Goal: Task Accomplishment & Management: Use online tool/utility

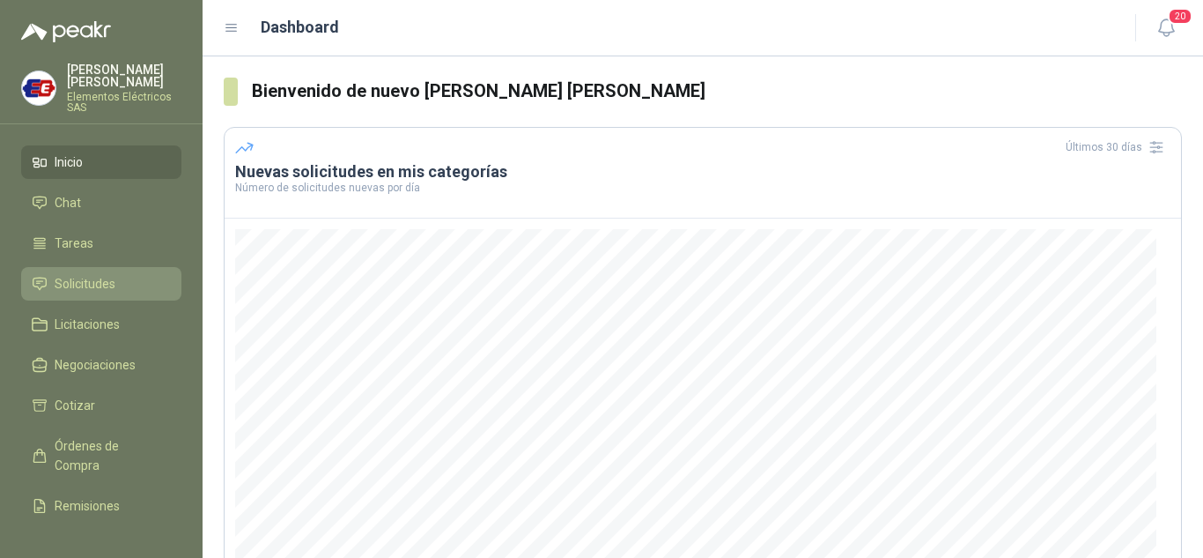
click at [78, 278] on span "Solicitudes" at bounding box center [85, 283] width 61 height 19
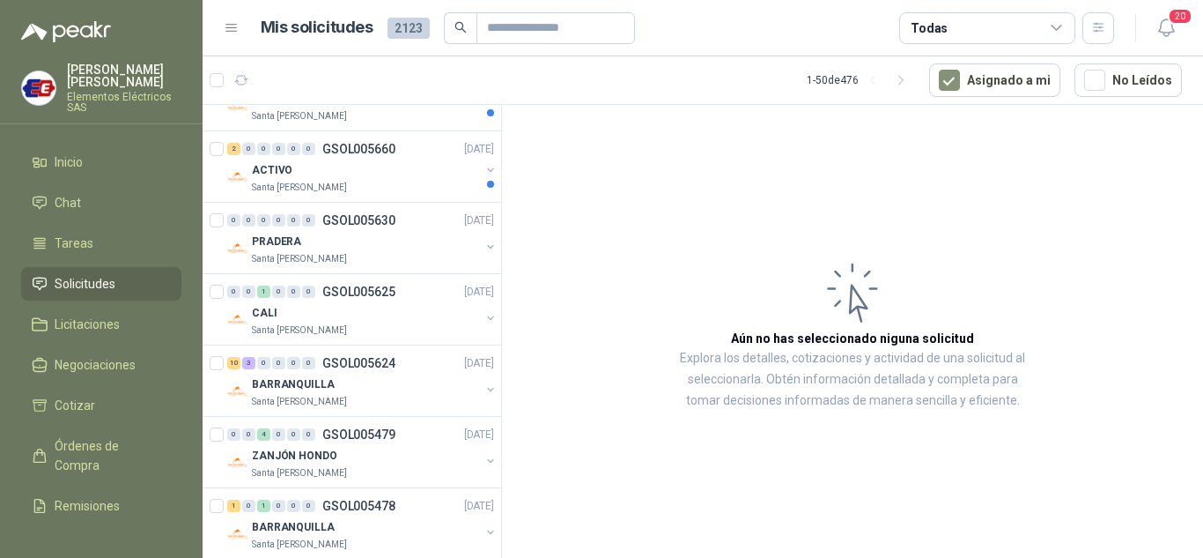
scroll to position [352, 0]
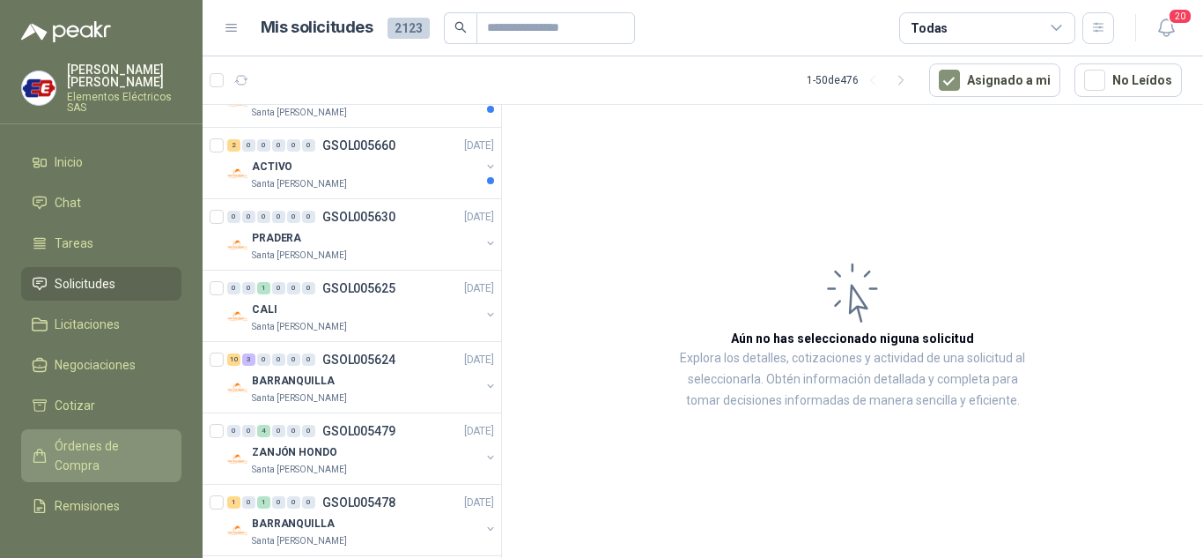
click at [85, 445] on span "Órdenes de Compra" at bounding box center [110, 455] width 110 height 39
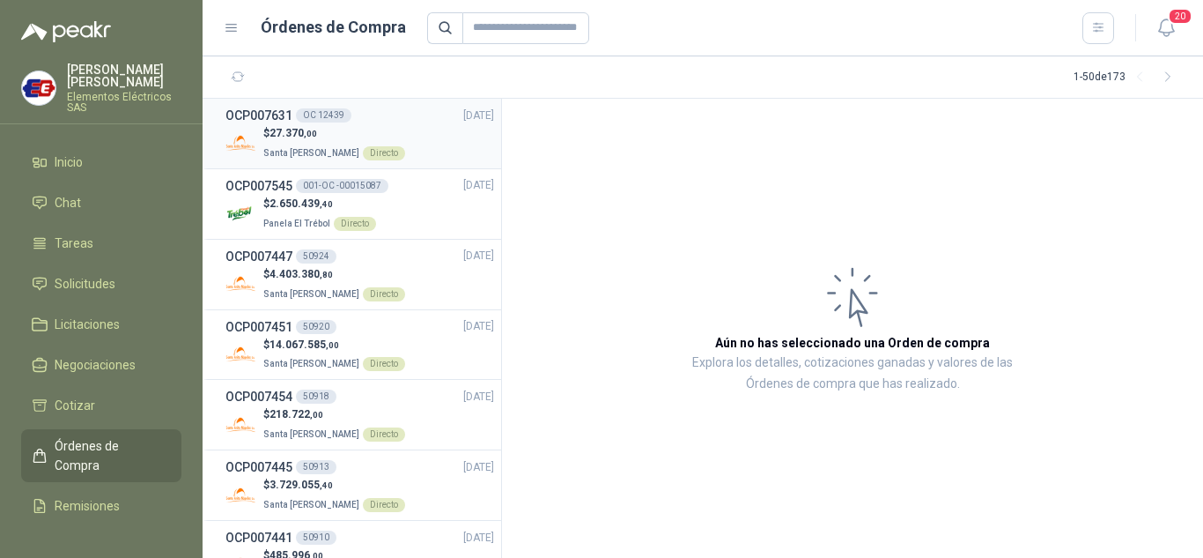
click at [271, 122] on h3 "OCP007631" at bounding box center [259, 115] width 67 height 19
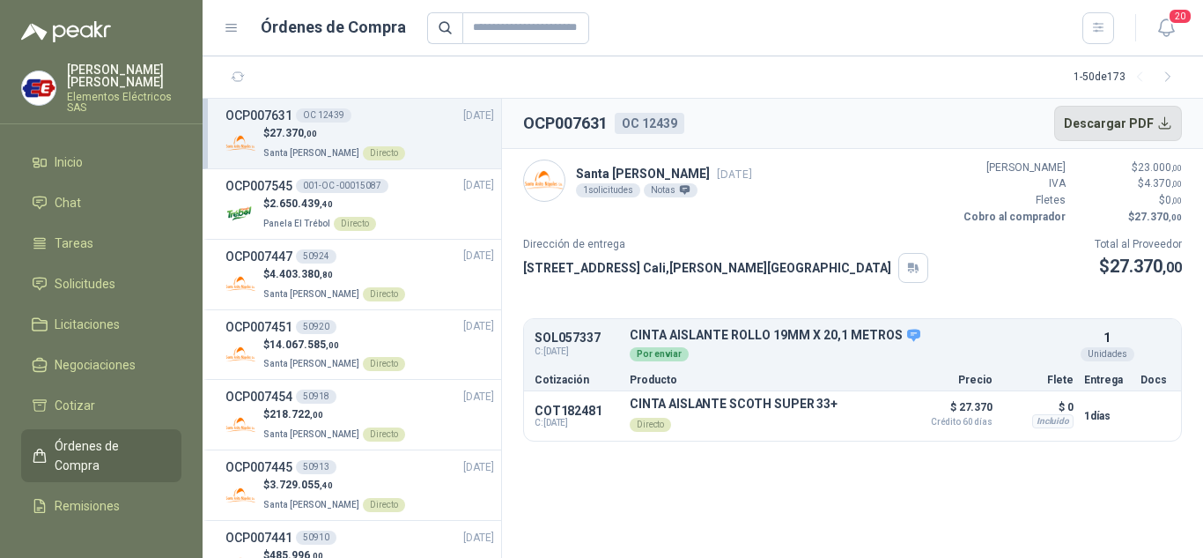
click at [1131, 119] on button "Descargar PDF" at bounding box center [1119, 123] width 129 height 35
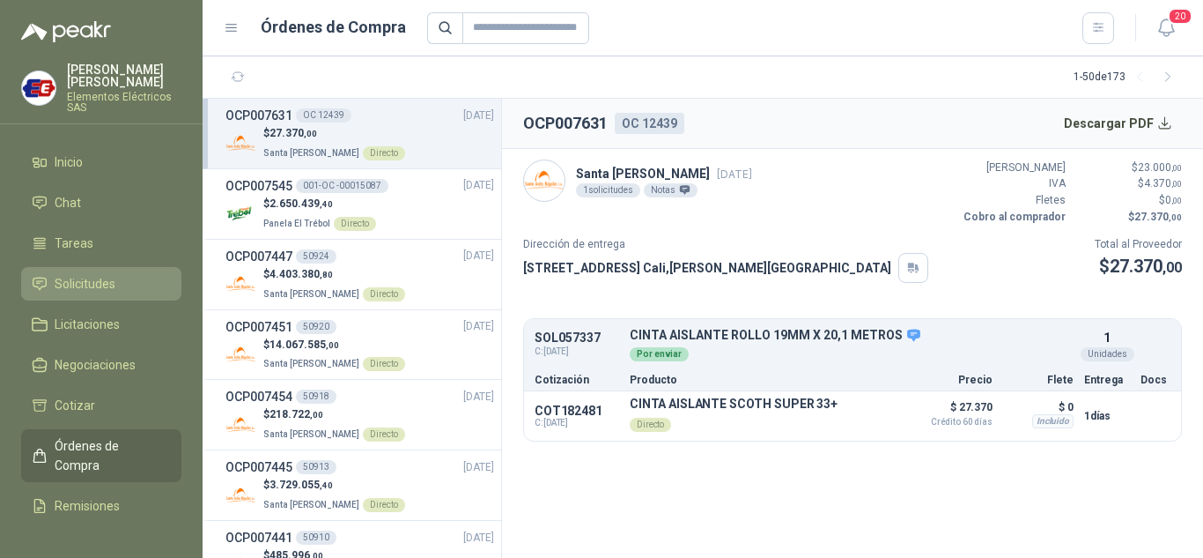
click at [85, 278] on span "Solicitudes" at bounding box center [85, 283] width 61 height 19
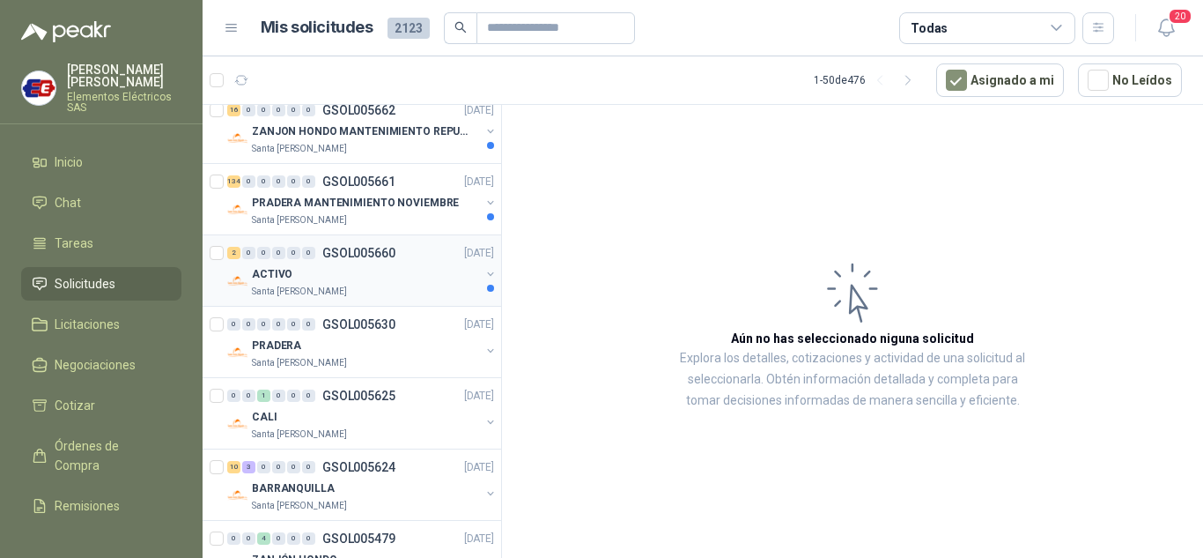
scroll to position [264, 0]
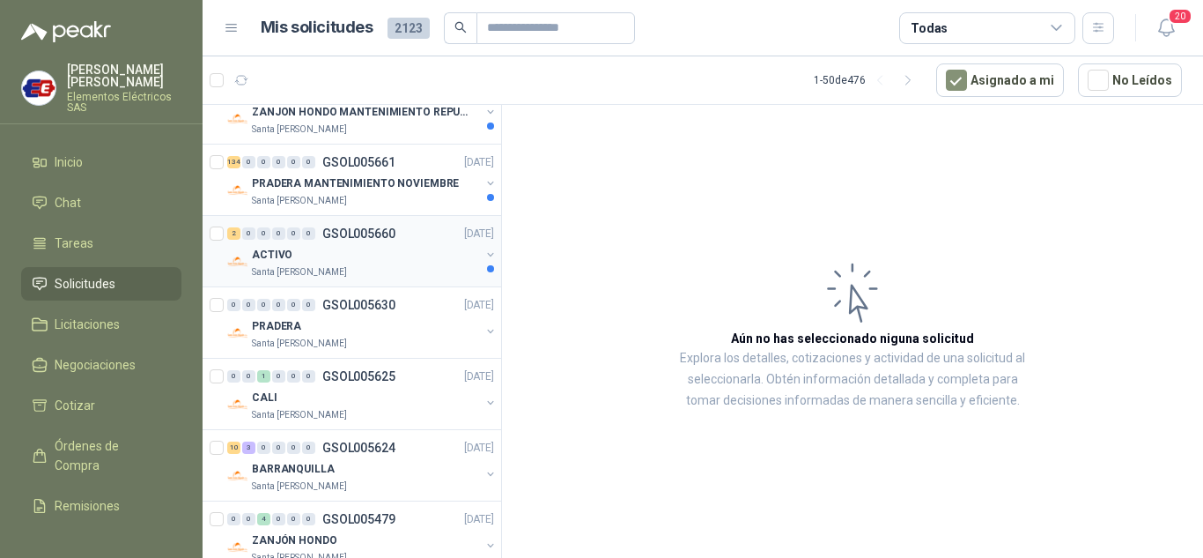
click at [265, 240] on div "2 0 0 0 0 0 GSOL005660 [DATE]" at bounding box center [362, 233] width 270 height 21
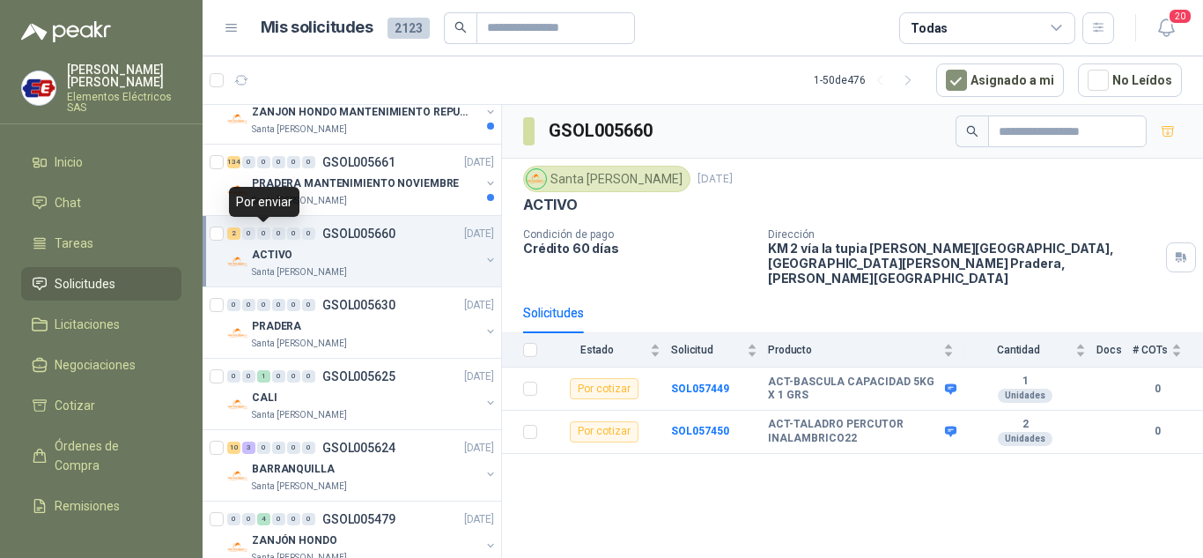
click at [265, 236] on div "0" at bounding box center [263, 233] width 13 height 12
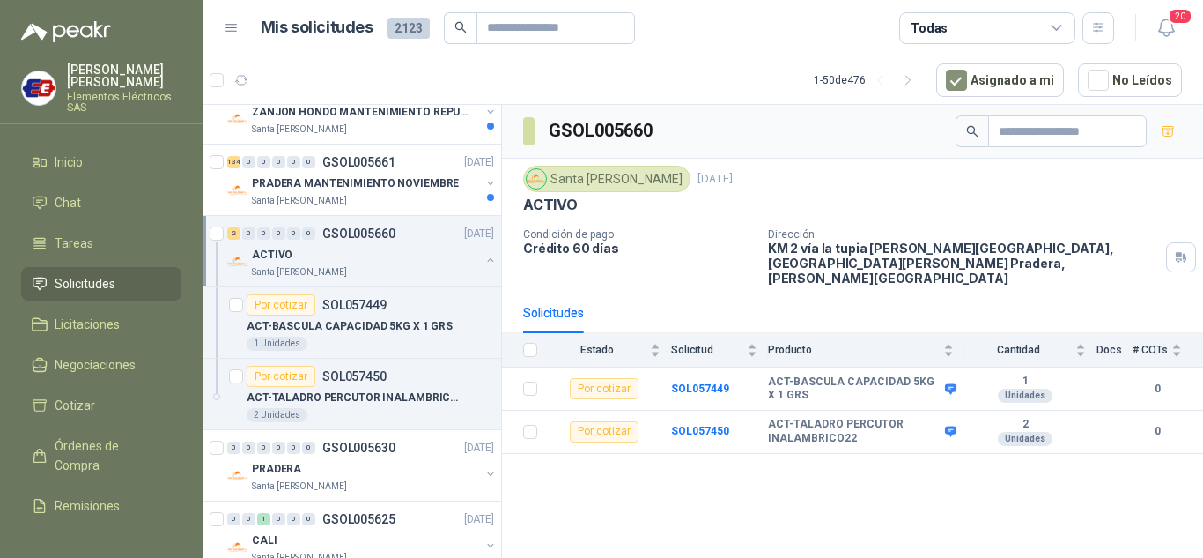
click at [279, 248] on p "ACTIVO" at bounding box center [272, 255] width 41 height 17
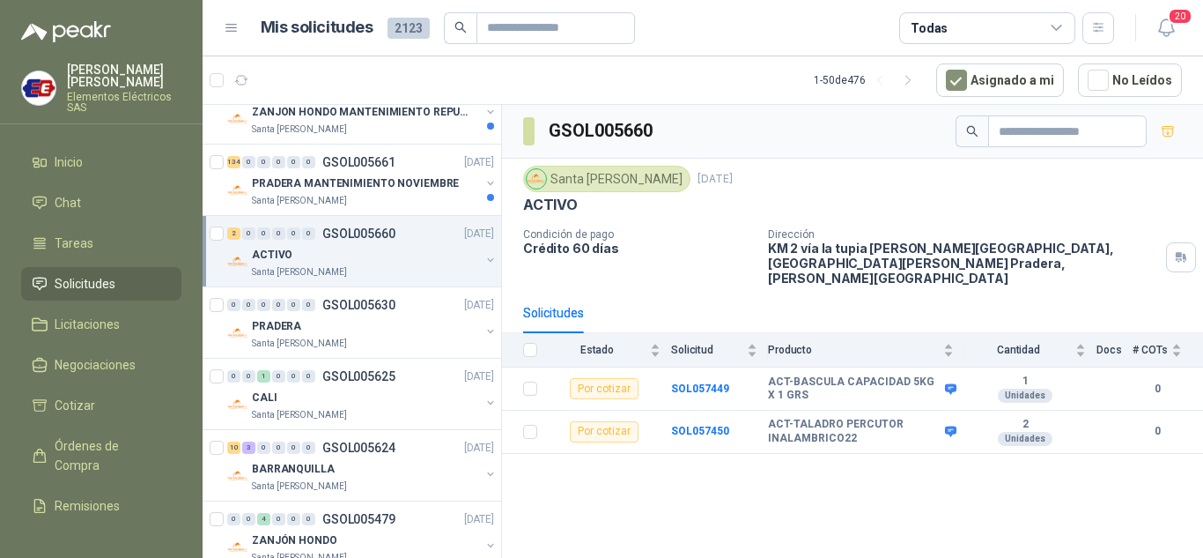
scroll to position [176, 0]
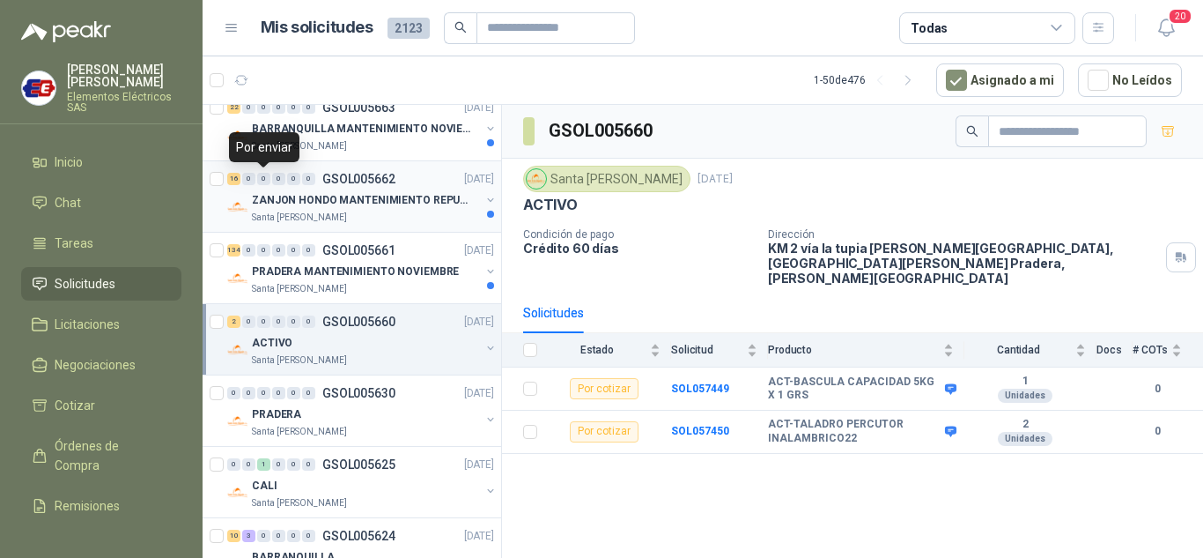
click at [269, 181] on div "0" at bounding box center [263, 179] width 13 height 12
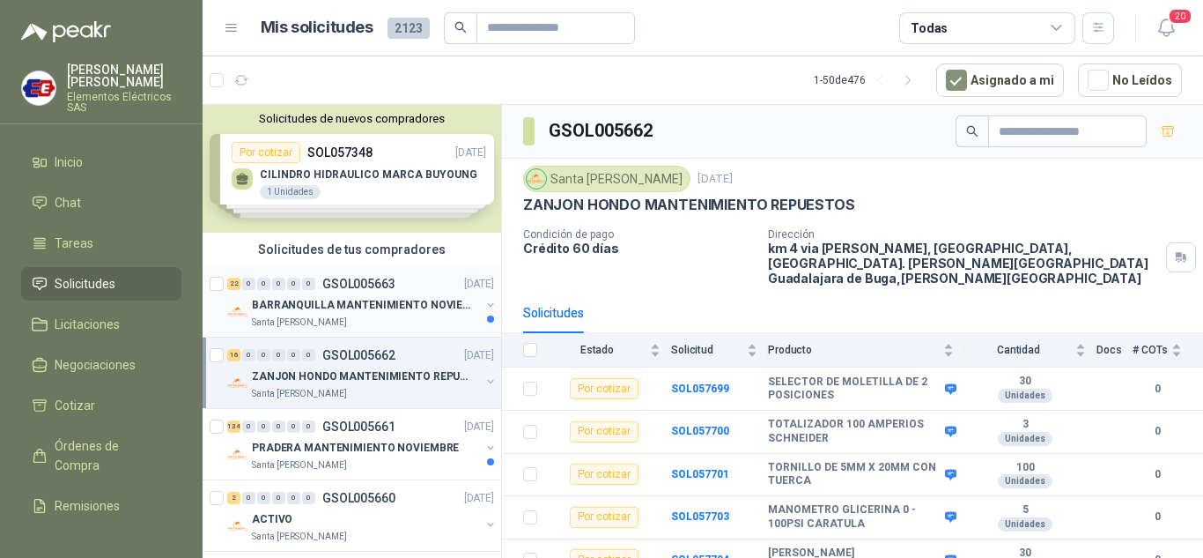
click at [263, 293] on div "22 0 0 0 0 0 GSOL005663 [DATE]" at bounding box center [362, 283] width 270 height 21
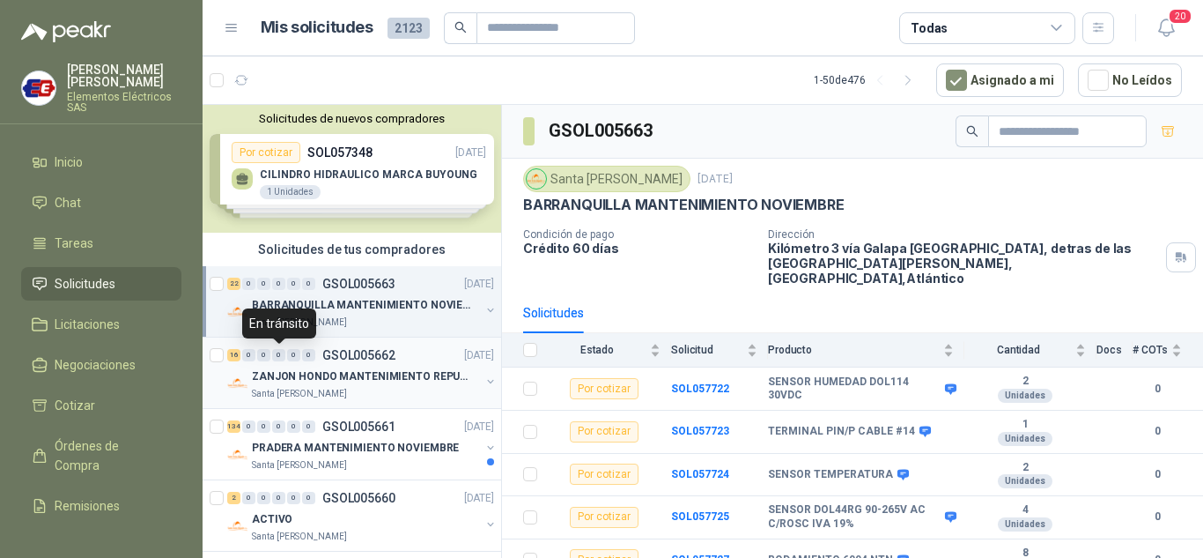
click at [279, 358] on div "0" at bounding box center [278, 355] width 13 height 12
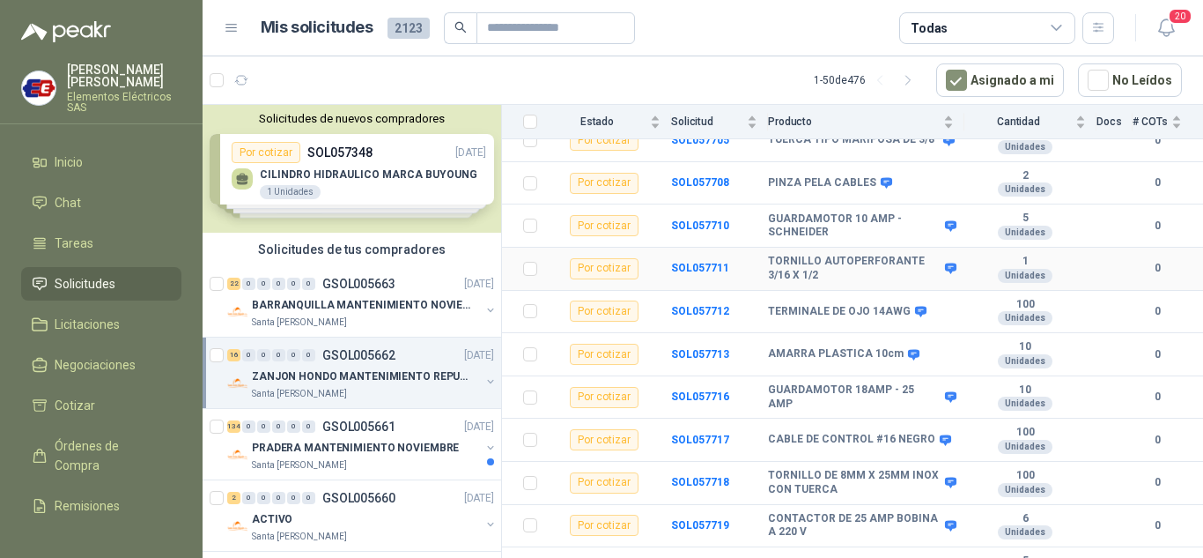
scroll to position [474, 0]
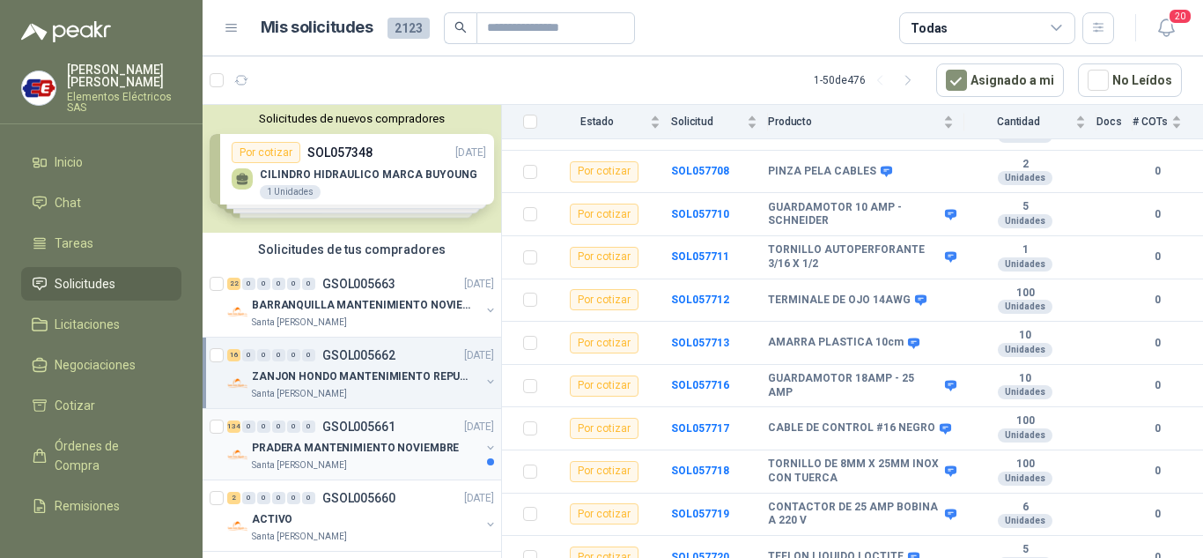
click at [314, 434] on div "134 0 0 0 0 0 GSOL005661 [DATE]" at bounding box center [362, 426] width 270 height 21
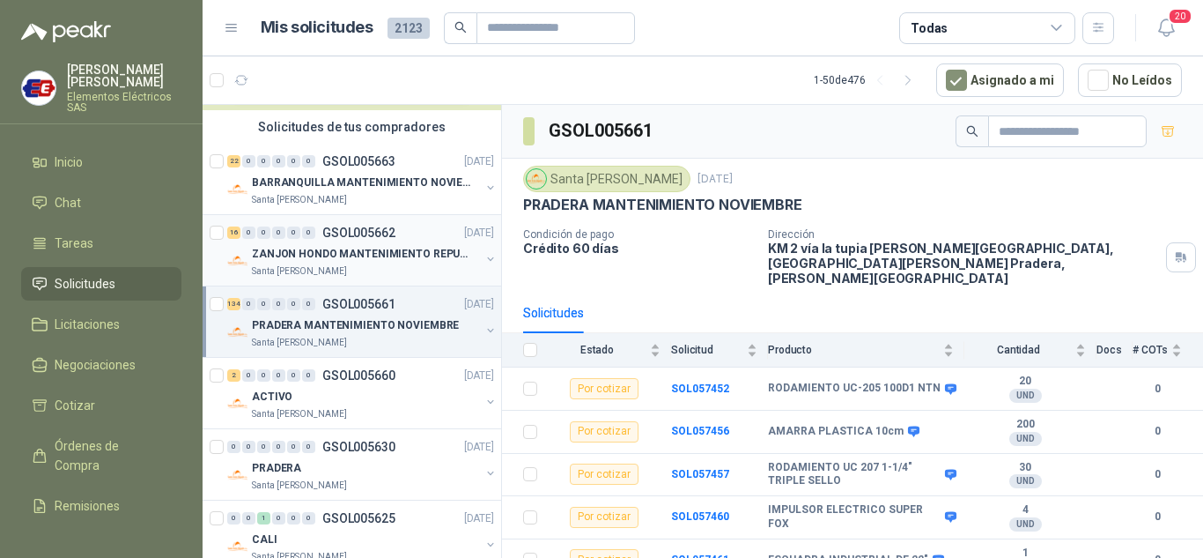
scroll to position [176, 0]
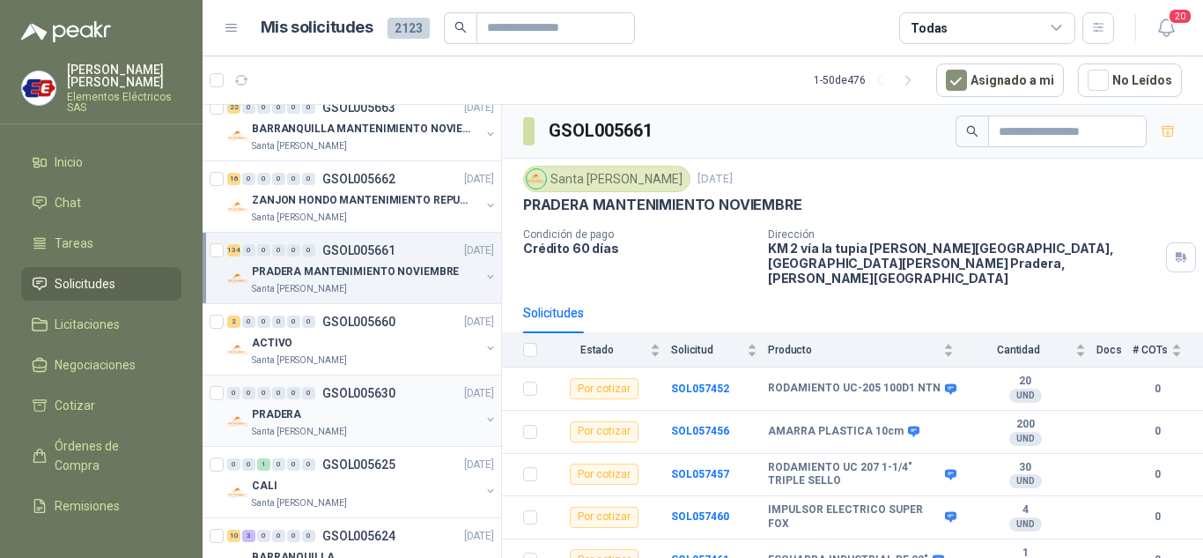
click at [274, 413] on p "PRADERA" at bounding box center [276, 414] width 49 height 17
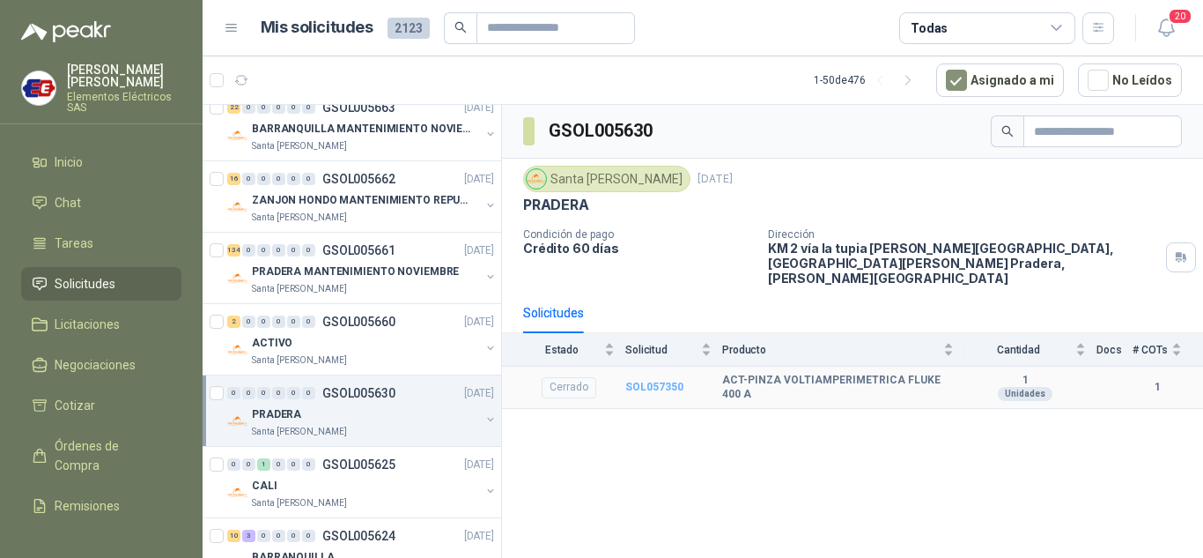
click at [653, 381] on b "SOL057350" at bounding box center [654, 387] width 58 height 12
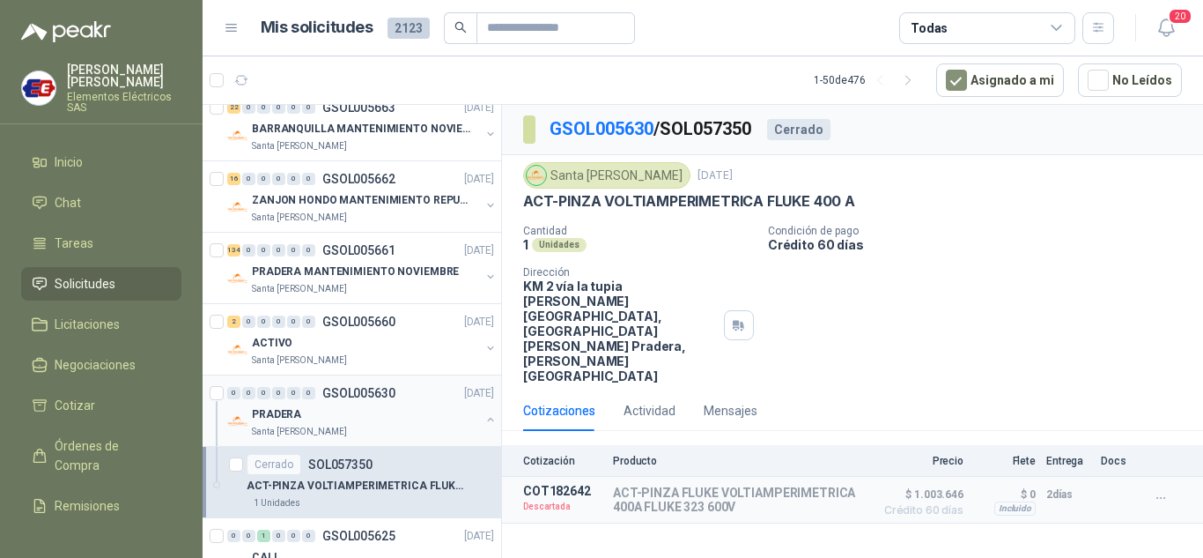
click at [286, 418] on p "PRADERA" at bounding box center [276, 414] width 49 height 17
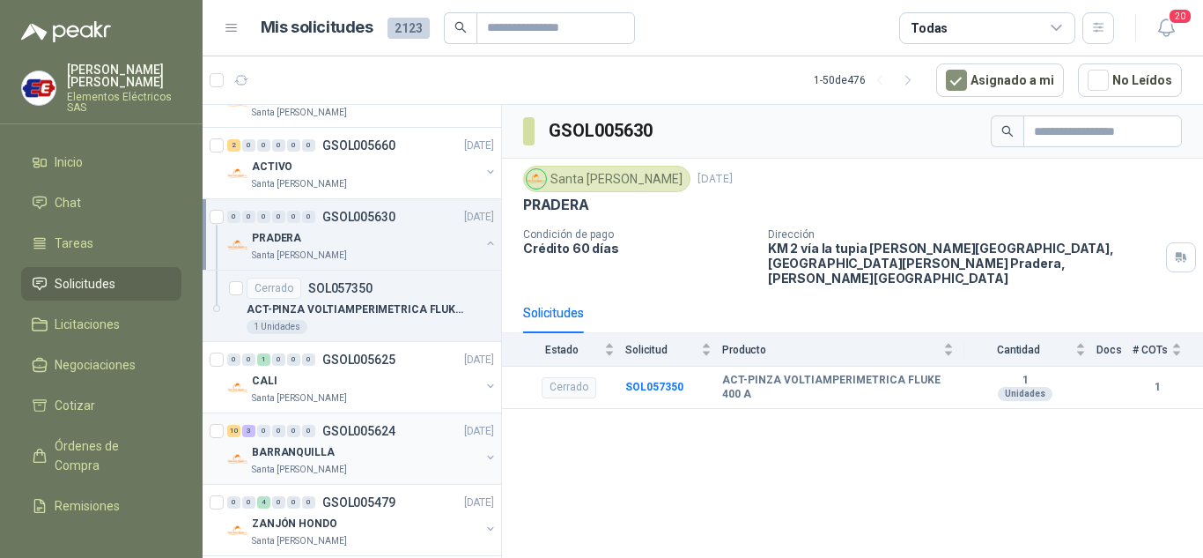
scroll to position [440, 0]
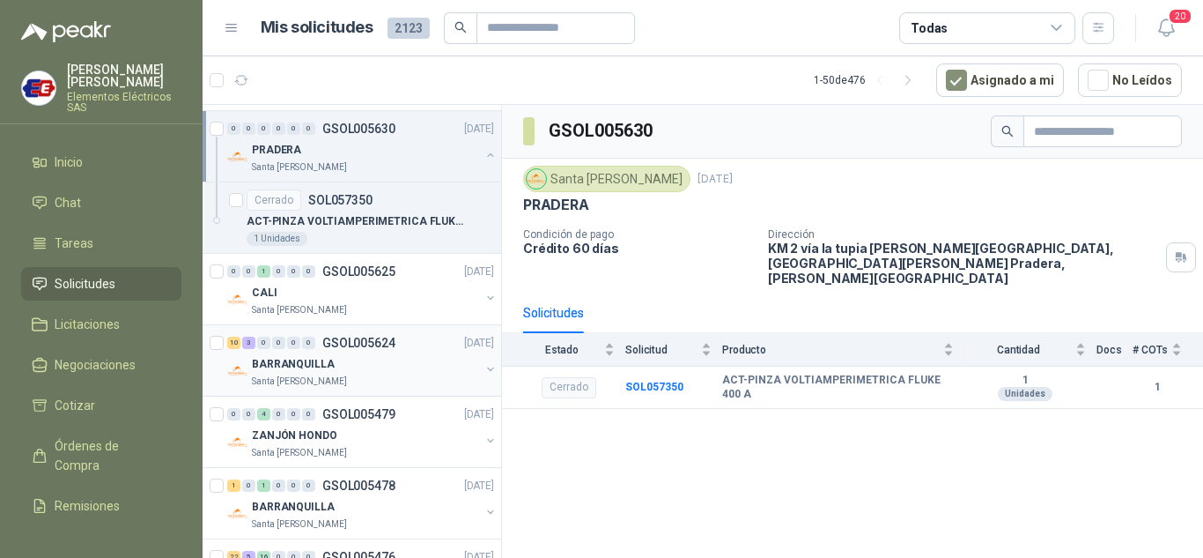
click at [273, 363] on p "BARRANQUILLA" at bounding box center [293, 364] width 83 height 17
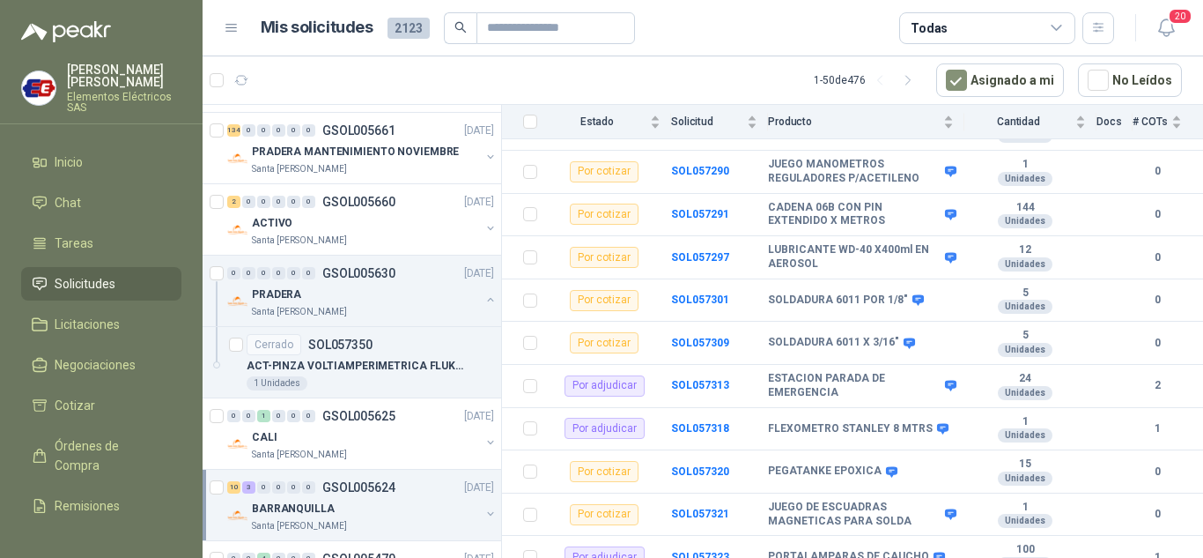
scroll to position [264, 0]
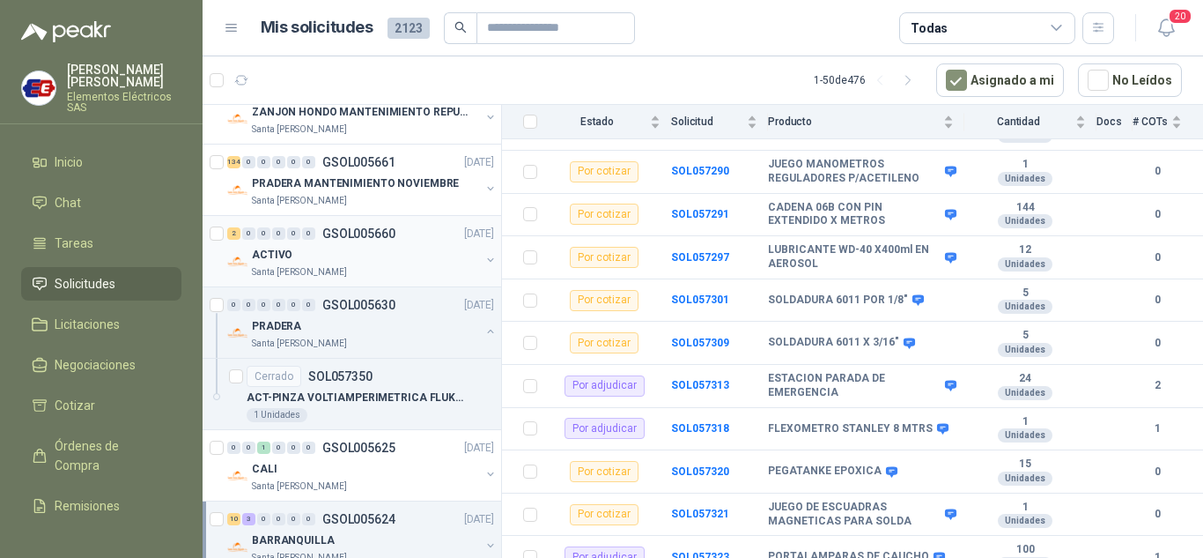
click at [274, 258] on p "ACTIVO" at bounding box center [272, 255] width 41 height 17
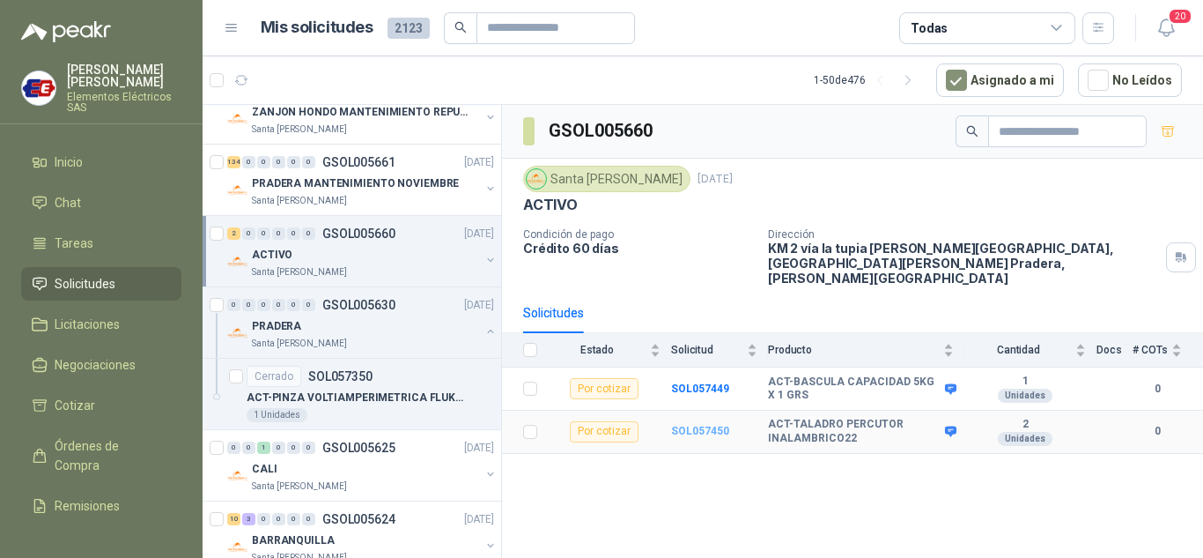
click at [690, 425] on b "SOL057450" at bounding box center [700, 431] width 58 height 12
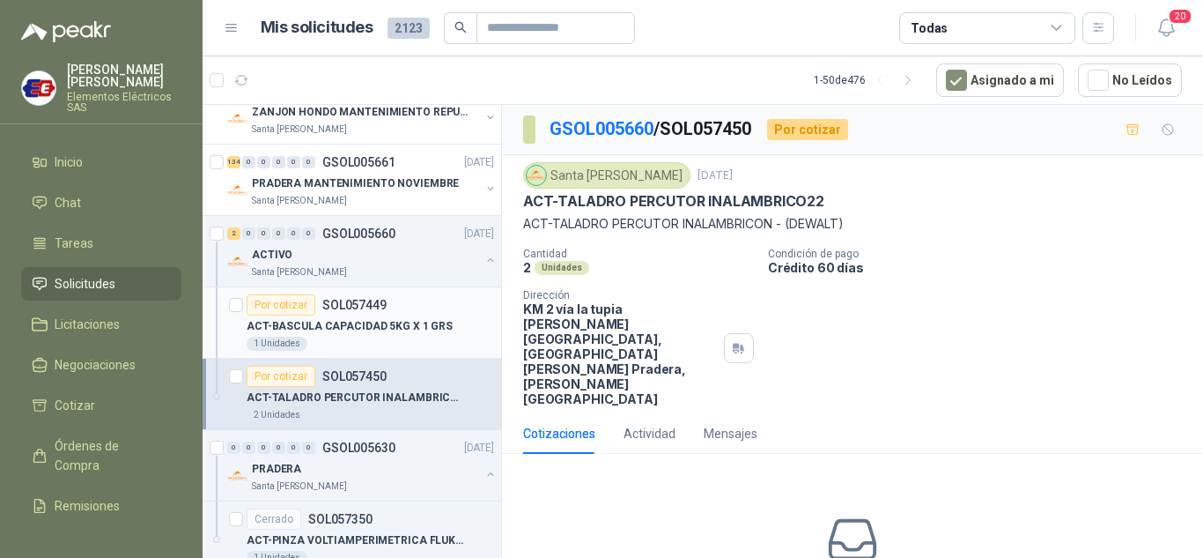
scroll to position [176, 0]
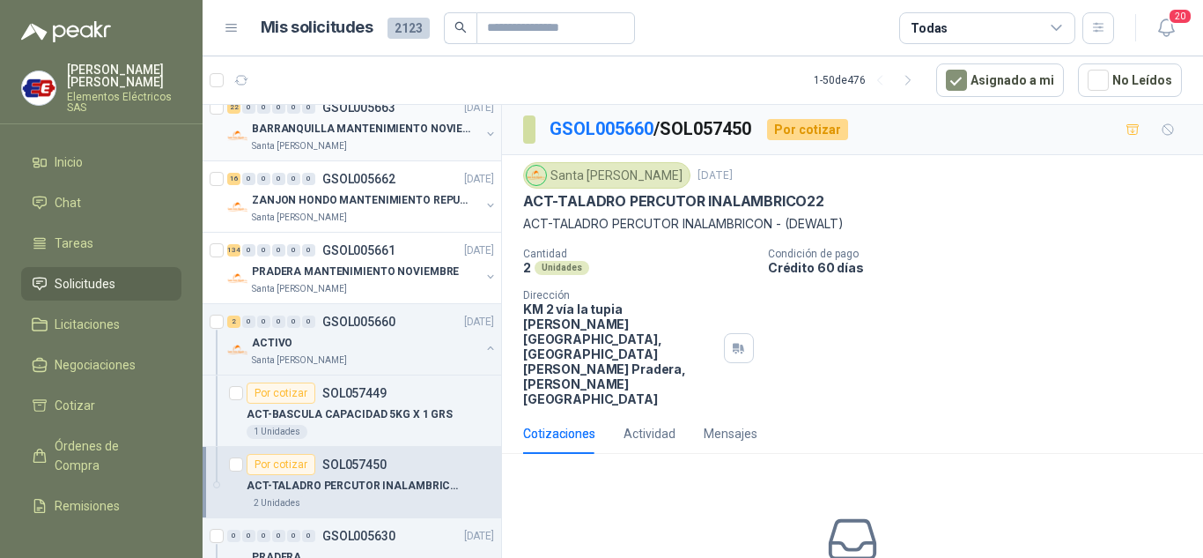
click at [297, 123] on p "BARRANQUILLA MANTENIMIENTO NOVIEMBRE" at bounding box center [361, 129] width 219 height 17
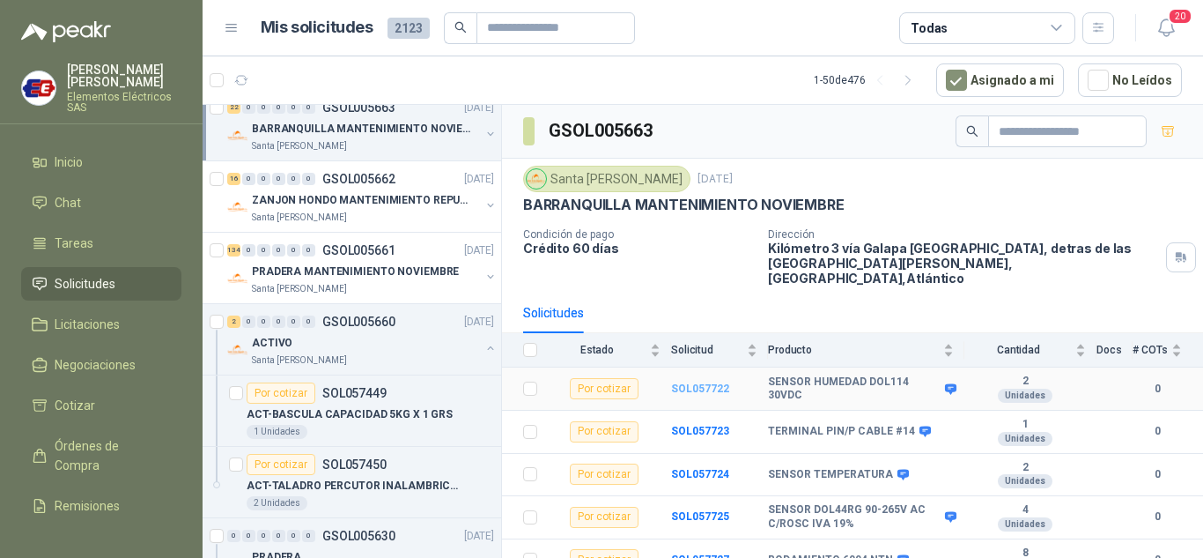
click at [711, 382] on b "SOL057722" at bounding box center [700, 388] width 58 height 12
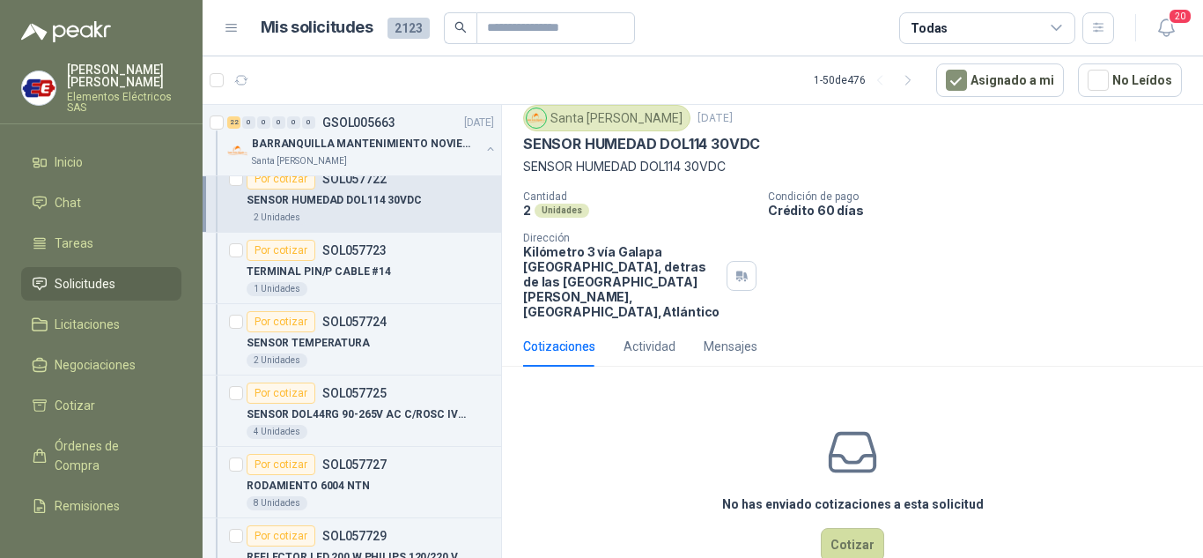
scroll to position [85, 0]
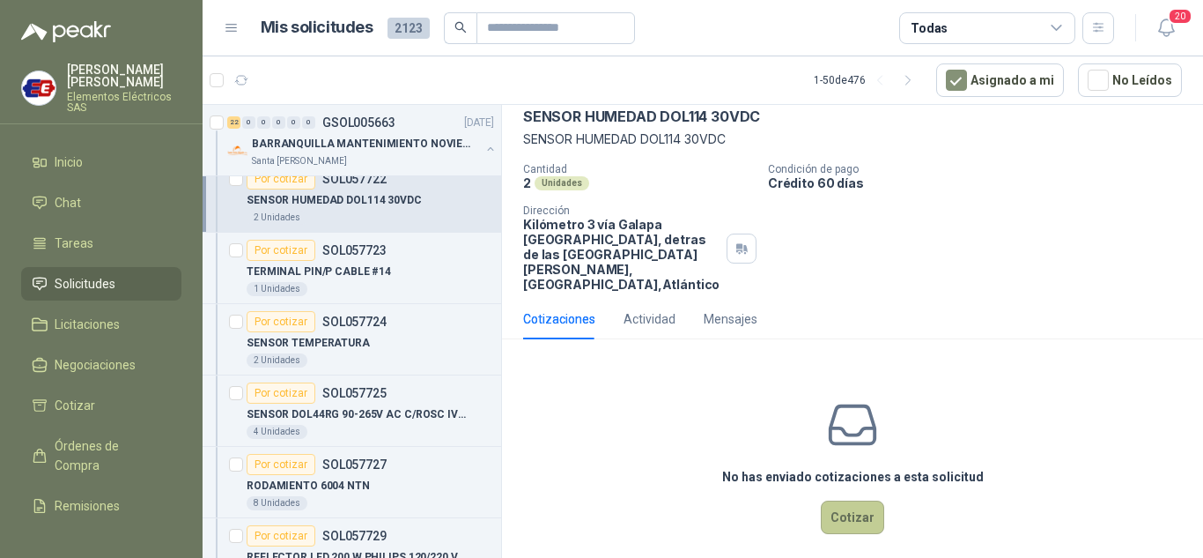
click at [851, 500] on button "Cotizar" at bounding box center [852, 516] width 63 height 33
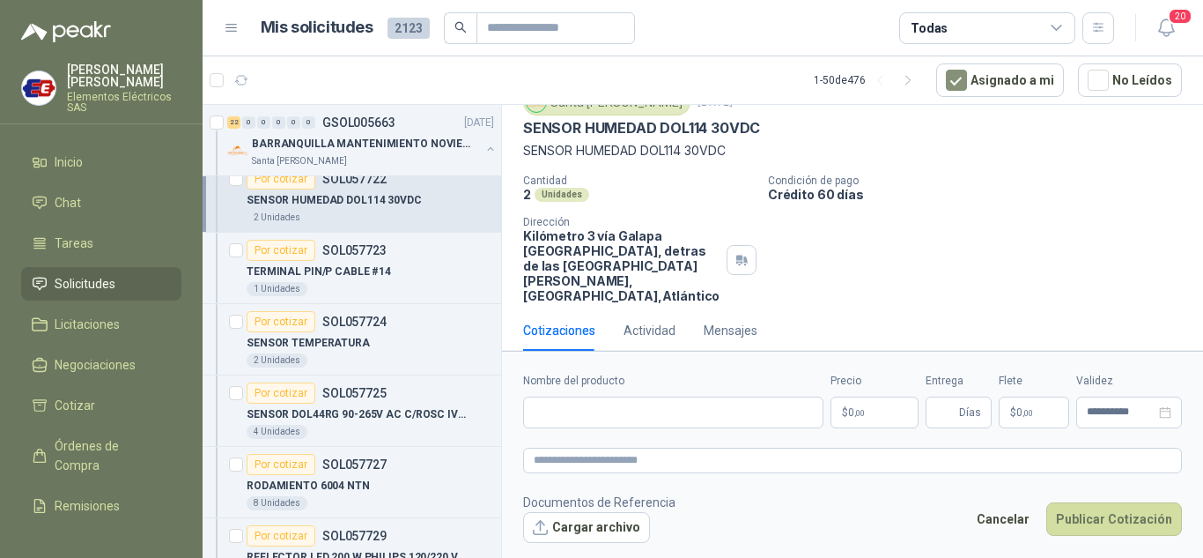
scroll to position [72, 0]
click at [640, 423] on input "Nombre del producto" at bounding box center [673, 412] width 300 height 32
type input "**********"
click at [846, 411] on p "$ 0 ,00" at bounding box center [875, 412] width 88 height 32
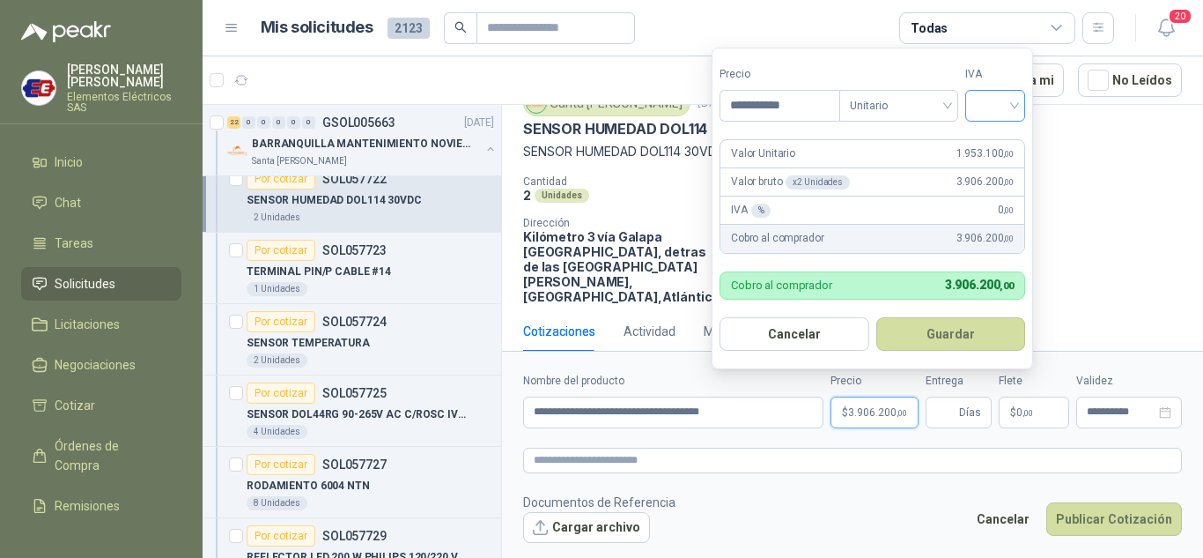
type input "**********"
click at [1012, 104] on input "search" at bounding box center [995, 104] width 39 height 26
drag, startPoint x: 988, startPoint y: 141, endPoint x: 919, endPoint y: 326, distance: 197.4
click at [985, 156] on div "19% 5% 0%" at bounding box center [1000, 170] width 54 height 85
click at [941, 401] on input "Entrega" at bounding box center [945, 412] width 19 height 30
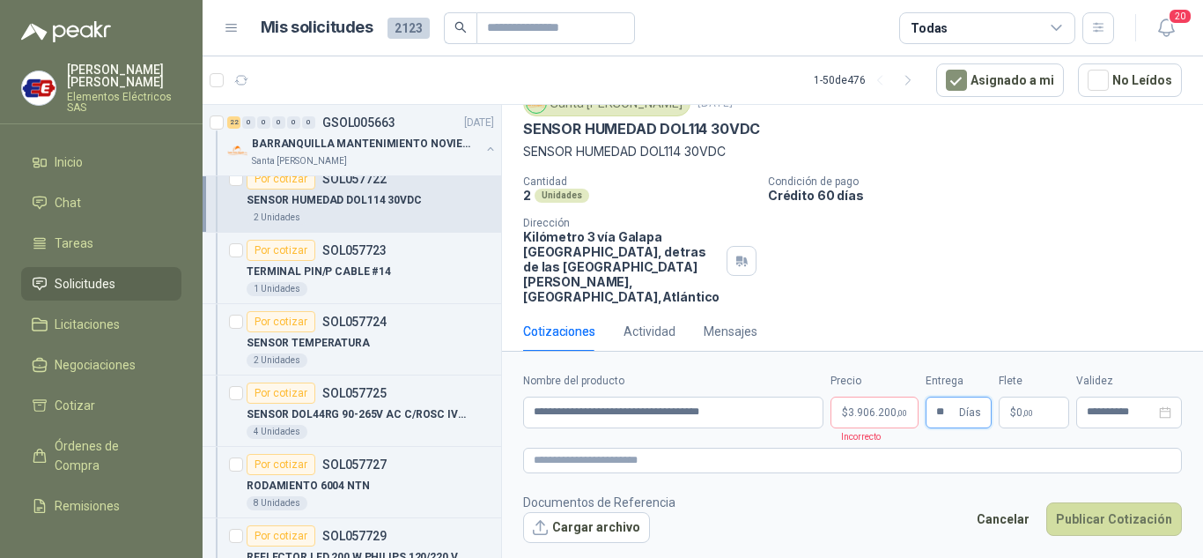
type input "**"
click at [1029, 409] on span ",00" at bounding box center [1028, 413] width 11 height 10
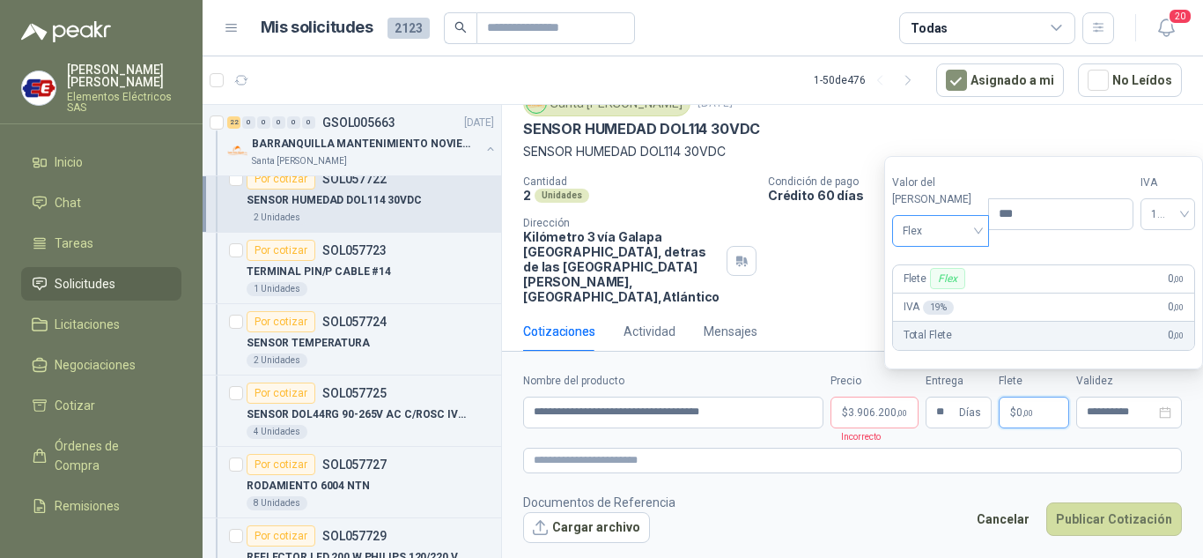
click at [939, 227] on span "Flex" at bounding box center [941, 231] width 77 height 26
drag, startPoint x: 925, startPoint y: 289, endPoint x: 855, endPoint y: 397, distance: 128.8
click at [924, 289] on div "Incluido" at bounding box center [937, 295] width 61 height 19
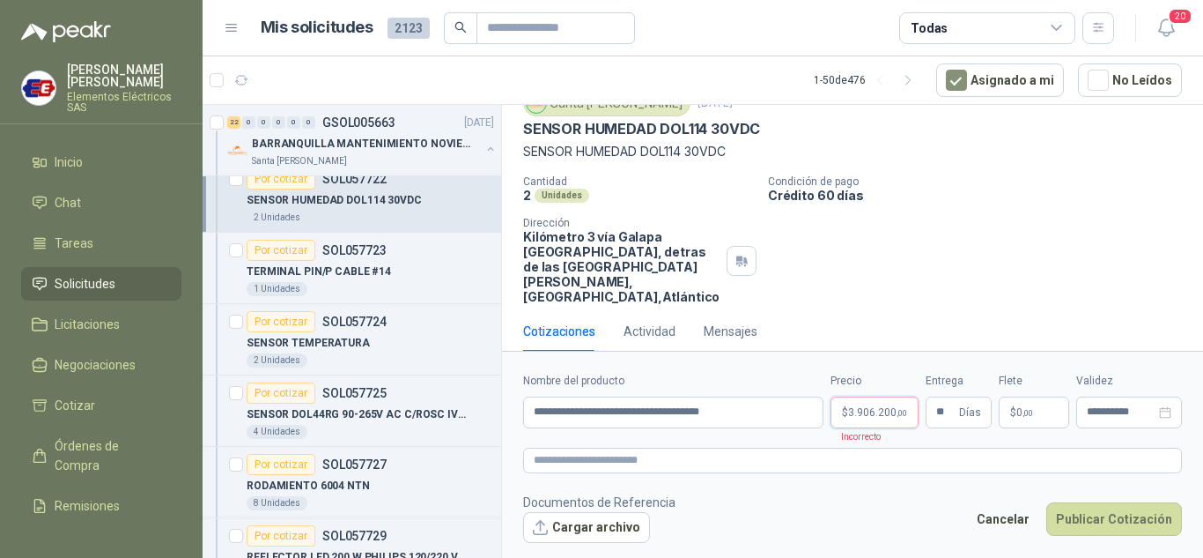
click at [855, 415] on span "3.906.200 ,00" at bounding box center [877, 412] width 59 height 11
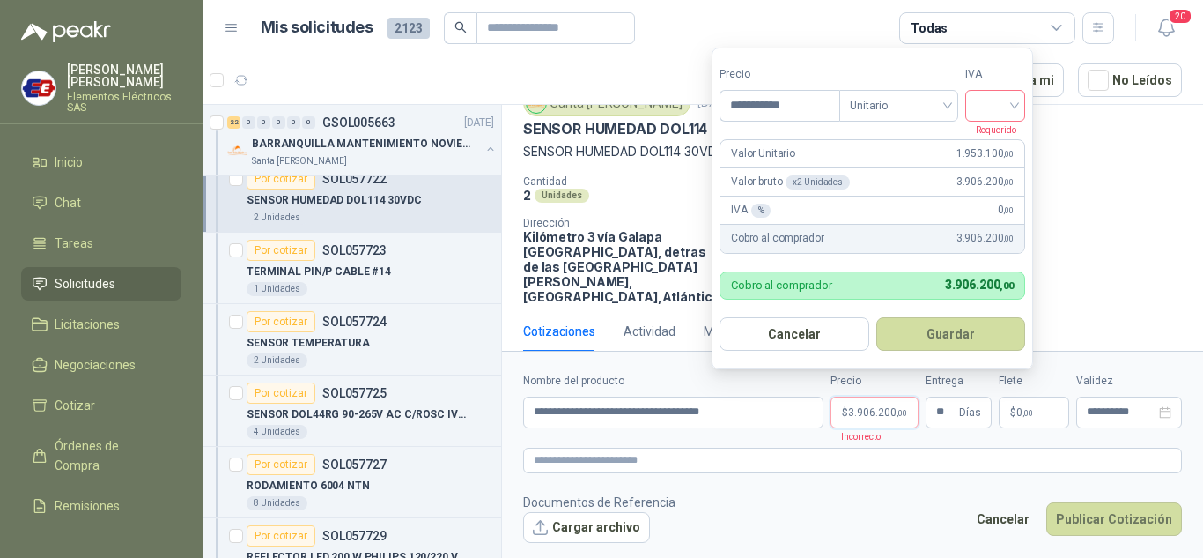
click at [1015, 102] on input "search" at bounding box center [995, 104] width 39 height 26
click at [999, 136] on div "19%" at bounding box center [999, 141] width 33 height 19
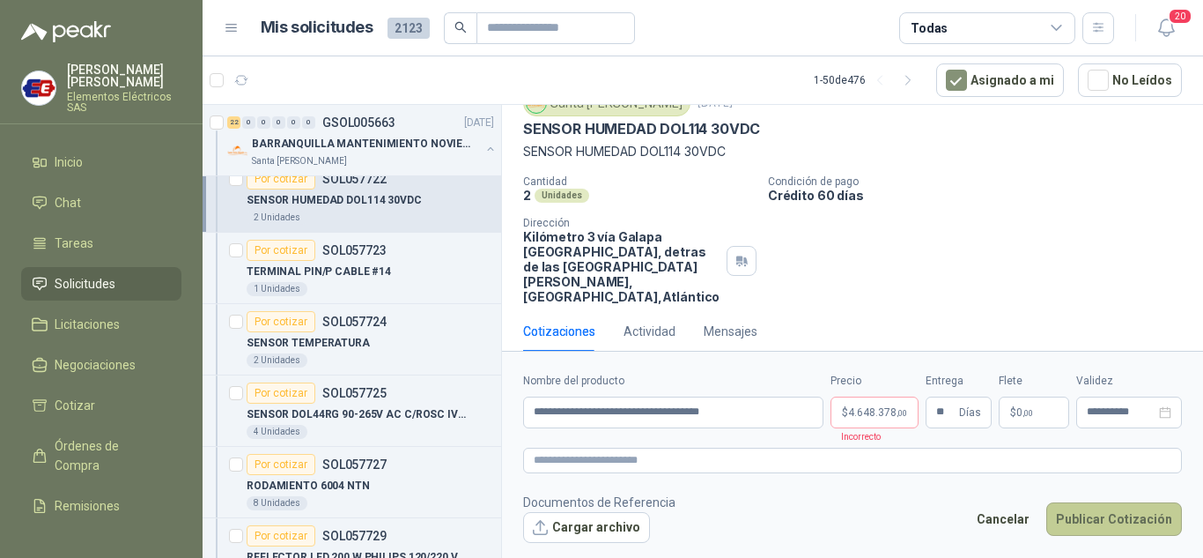
click at [1098, 524] on button "Publicar Cotización" at bounding box center [1115, 518] width 136 height 33
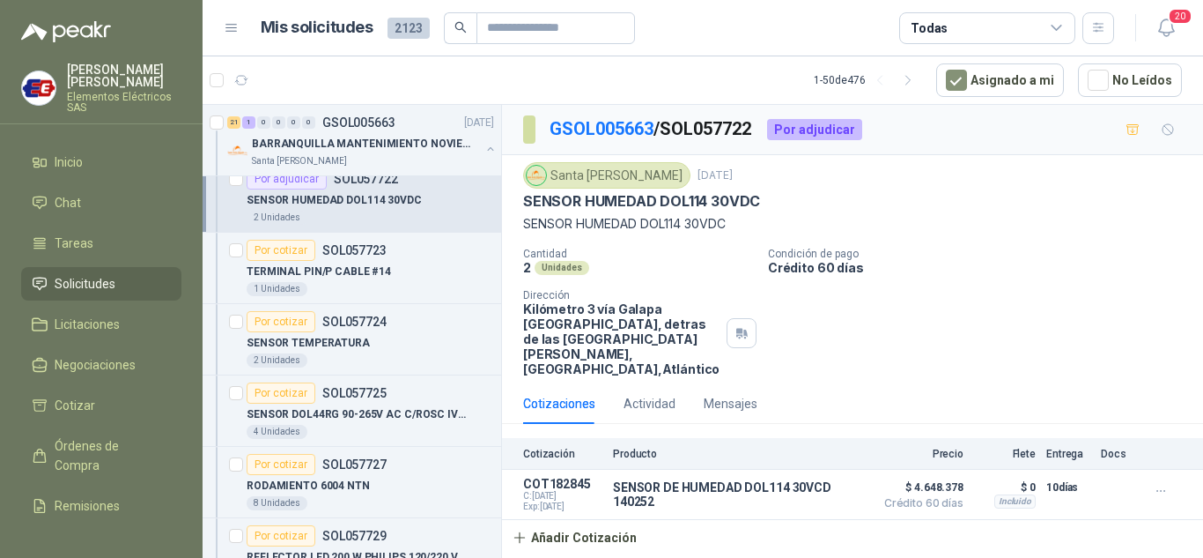
scroll to position [0, 0]
click at [276, 254] on div "Por cotizar" at bounding box center [281, 250] width 69 height 21
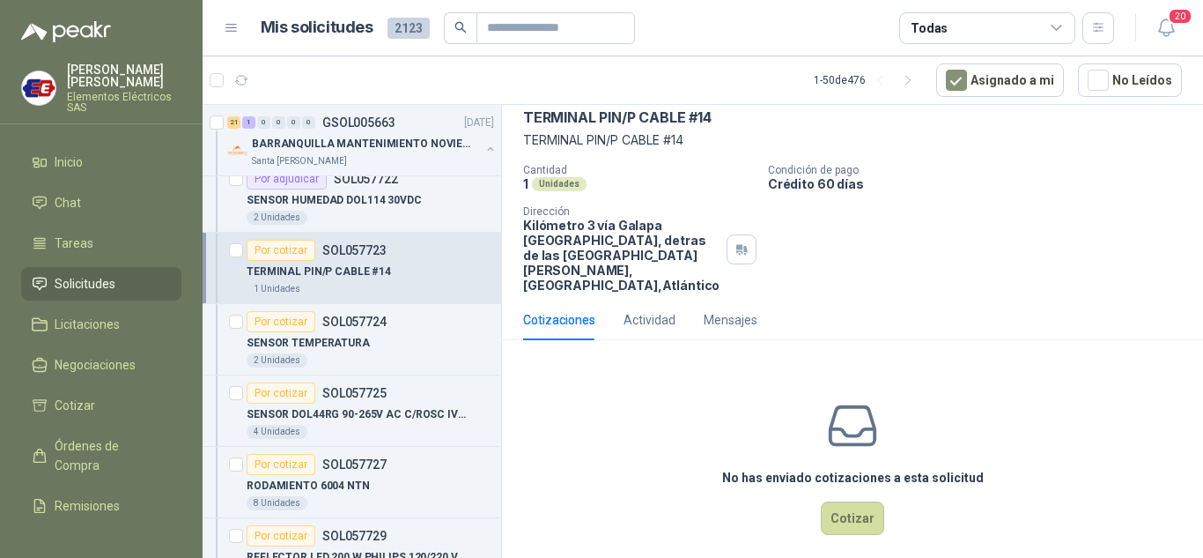
scroll to position [85, 0]
click at [851, 503] on button "Cotizar" at bounding box center [852, 516] width 63 height 33
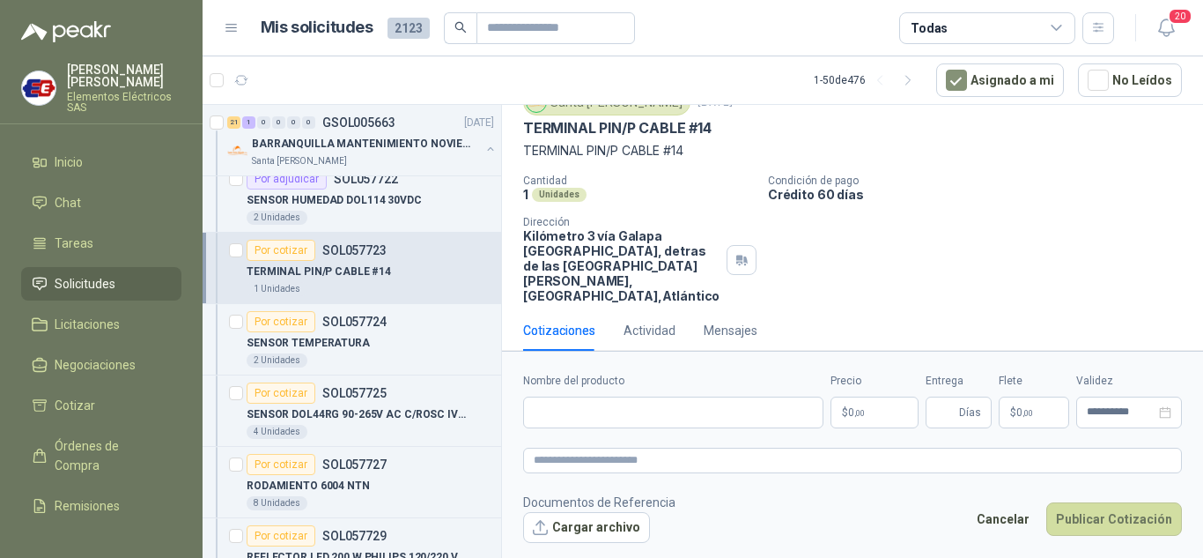
scroll to position [72, 0]
click at [607, 415] on input "Nombre del producto" at bounding box center [673, 412] width 300 height 32
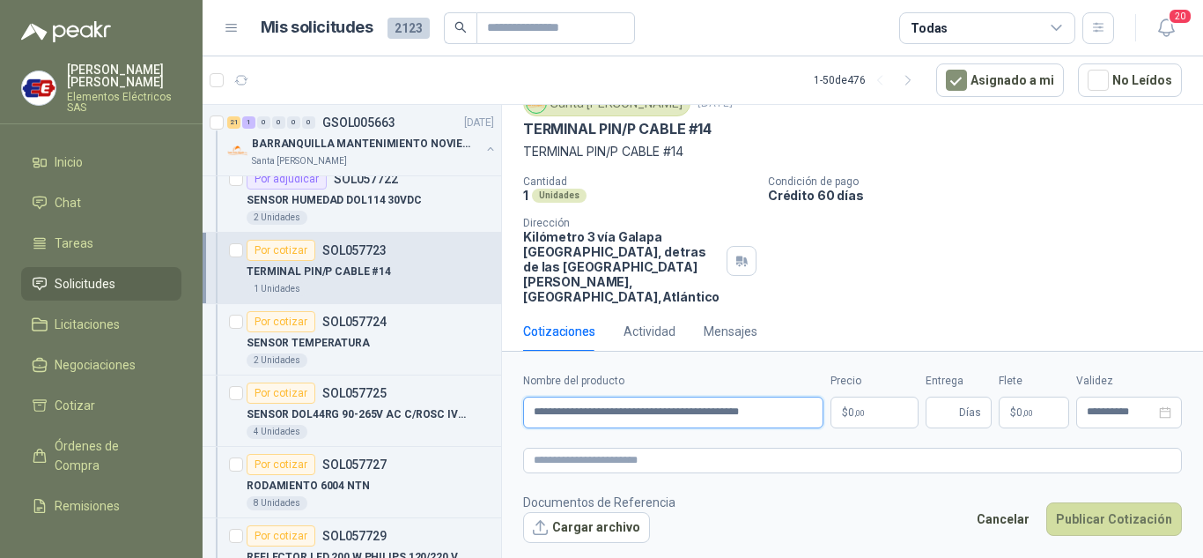
type input "**********"
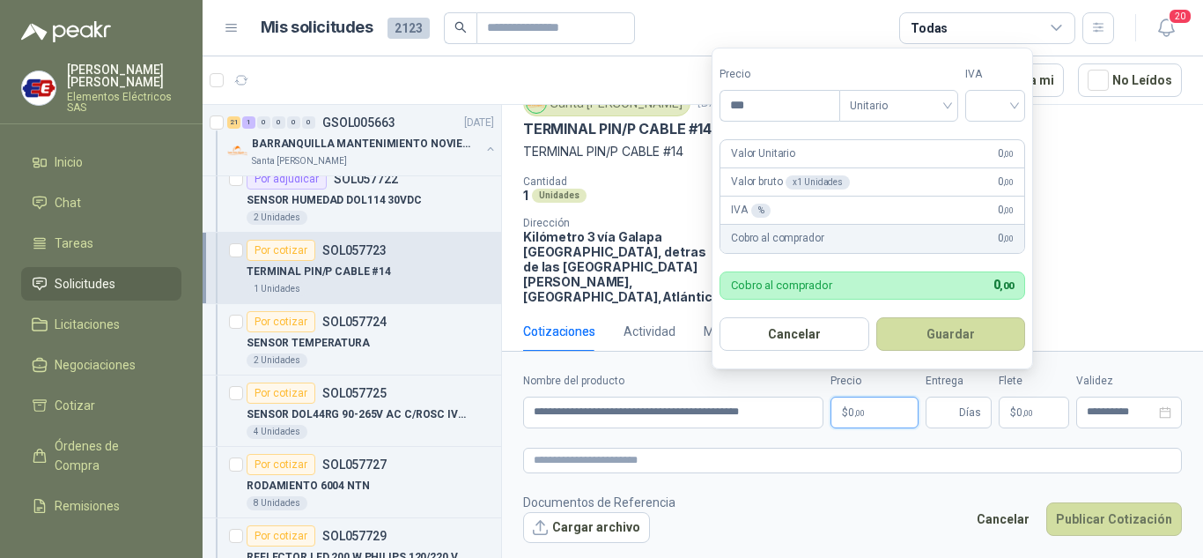
click at [853, 413] on span "0 ,00" at bounding box center [856, 412] width 17 height 11
type input "*******"
drag, startPoint x: 1013, startPoint y: 107, endPoint x: 1003, endPoint y: 140, distance: 35.1
click at [1013, 108] on input "search" at bounding box center [995, 104] width 39 height 26
drag, startPoint x: 1002, startPoint y: 143, endPoint x: 974, endPoint y: 296, distance: 155.7
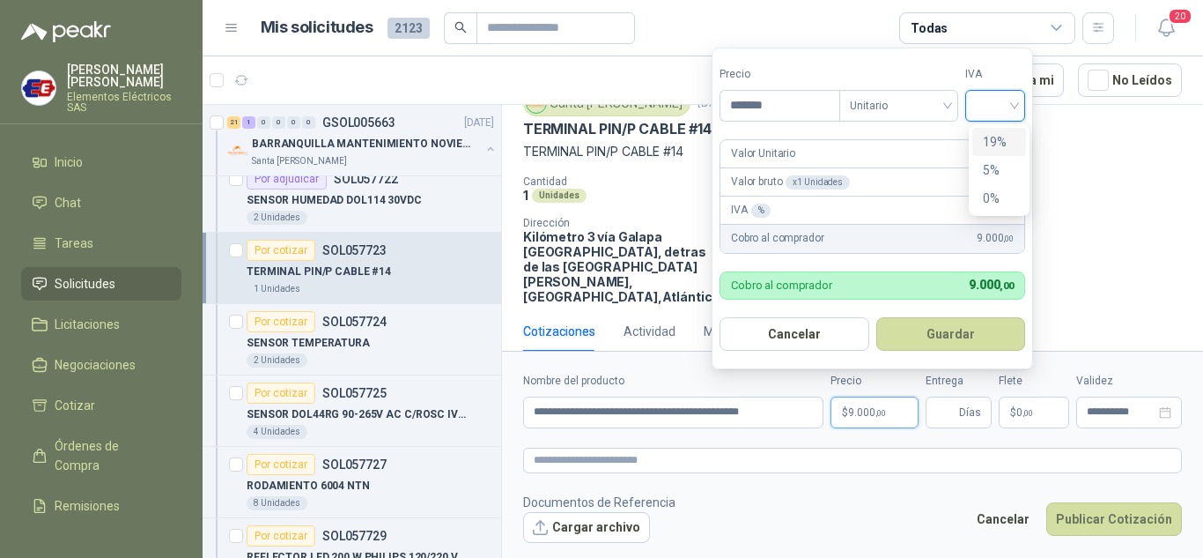
click at [1000, 143] on div "19%" at bounding box center [999, 141] width 33 height 19
click at [959, 407] on span "Días" at bounding box center [959, 412] width 66 height 32
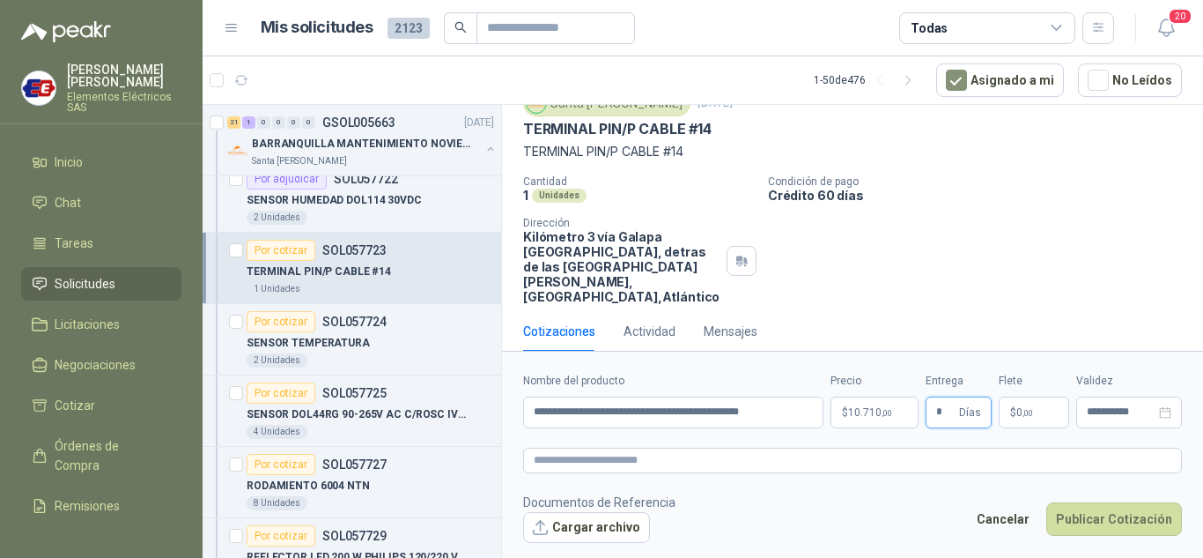
type input "*"
drag, startPoint x: 1025, startPoint y: 291, endPoint x: 1014, endPoint y: 349, distance: 59.1
click at [1025, 291] on div "Santa [PERSON_NAME] [DATE] TERMINAL PIN/P CABLE #14 TERMINAL PIN/P CABLE #14 C…" at bounding box center [852, 197] width 701 height 228
click at [1013, 418] on p "$ 0 ,00" at bounding box center [1034, 412] width 70 height 32
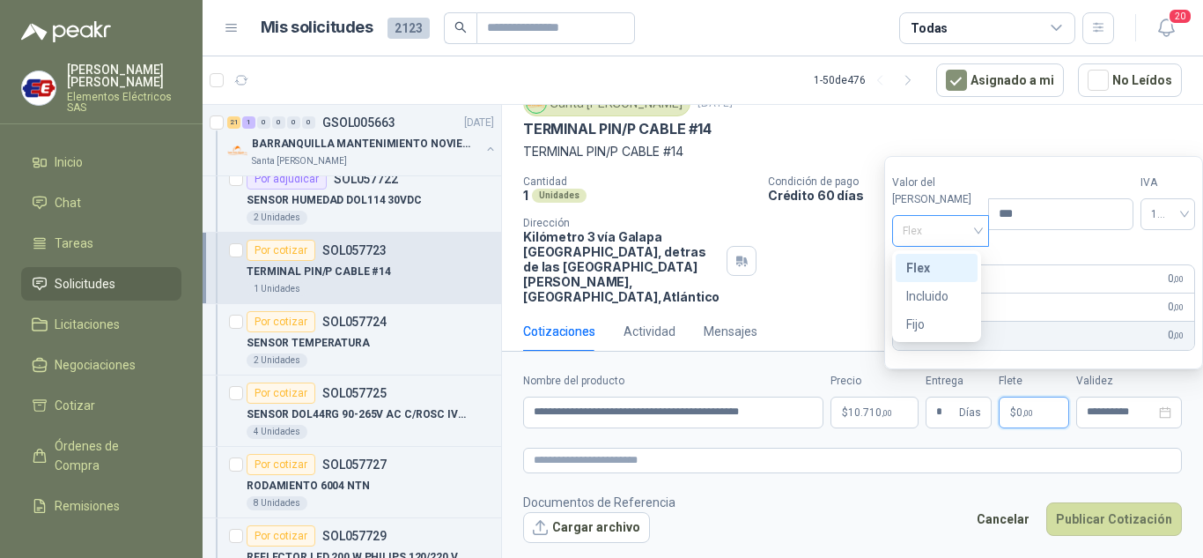
click at [973, 232] on div "Flex" at bounding box center [941, 231] width 98 height 32
drag, startPoint x: 917, startPoint y: 294, endPoint x: 1021, endPoint y: 381, distance: 135.1
click at [918, 294] on div "Incluido" at bounding box center [937, 295] width 61 height 19
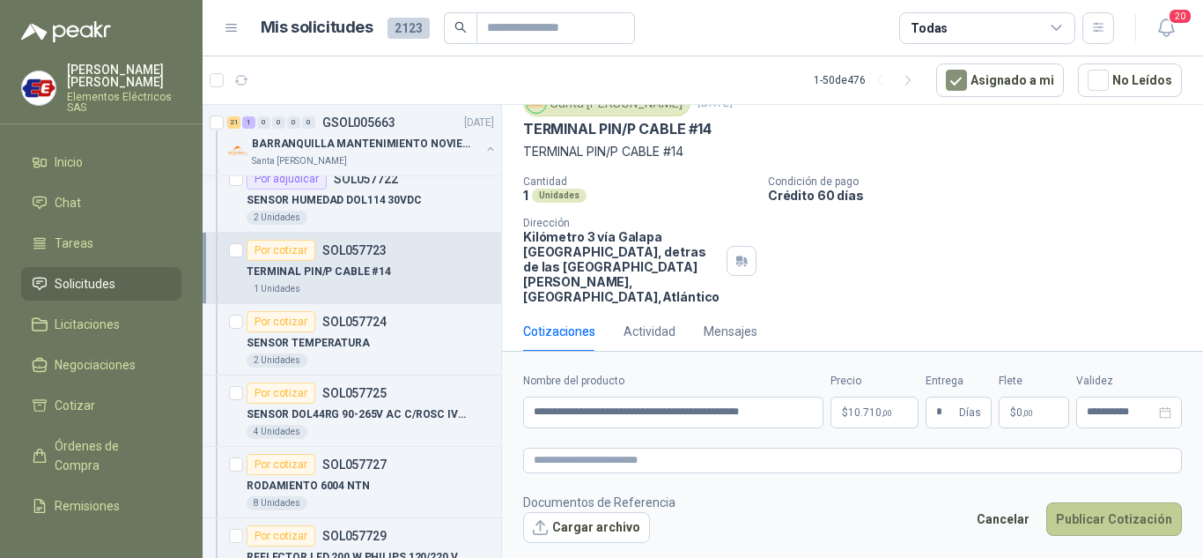
click at [1074, 519] on button "Publicar Cotización" at bounding box center [1115, 518] width 136 height 33
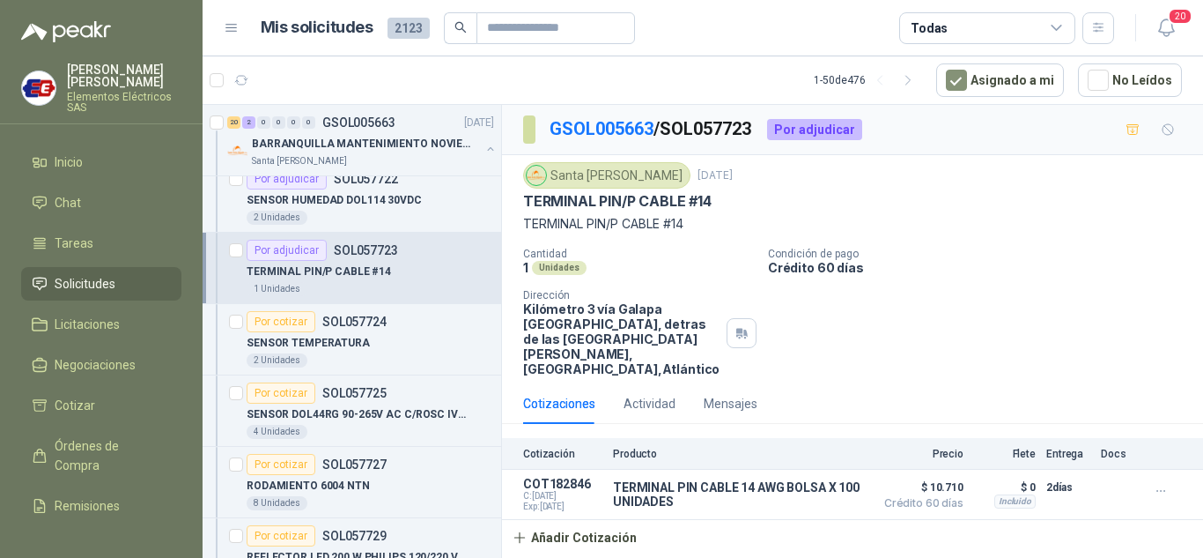
scroll to position [0, 0]
click at [276, 322] on div "Por cotizar" at bounding box center [281, 321] width 69 height 21
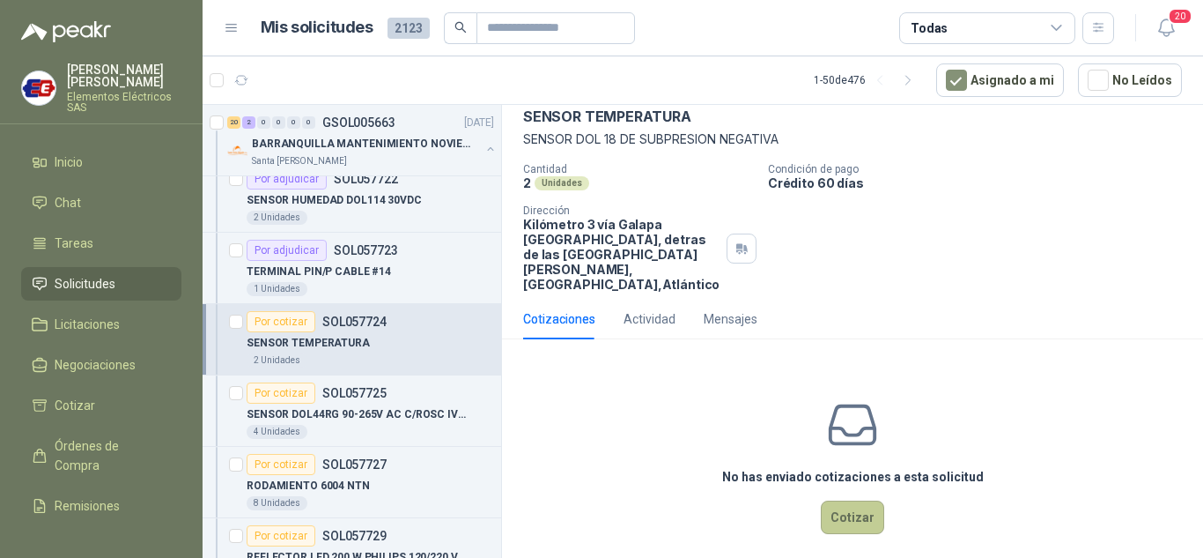
click at [862, 504] on button "Cotizar" at bounding box center [852, 516] width 63 height 33
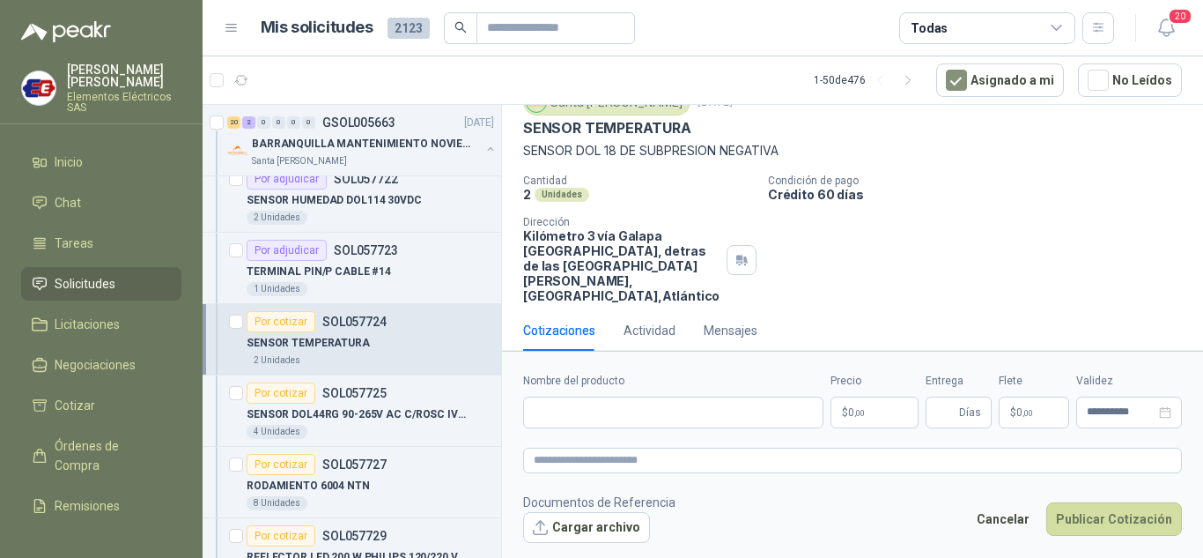
scroll to position [72, 0]
click at [638, 417] on input "Nombre del producto" at bounding box center [673, 412] width 300 height 32
type input "**********"
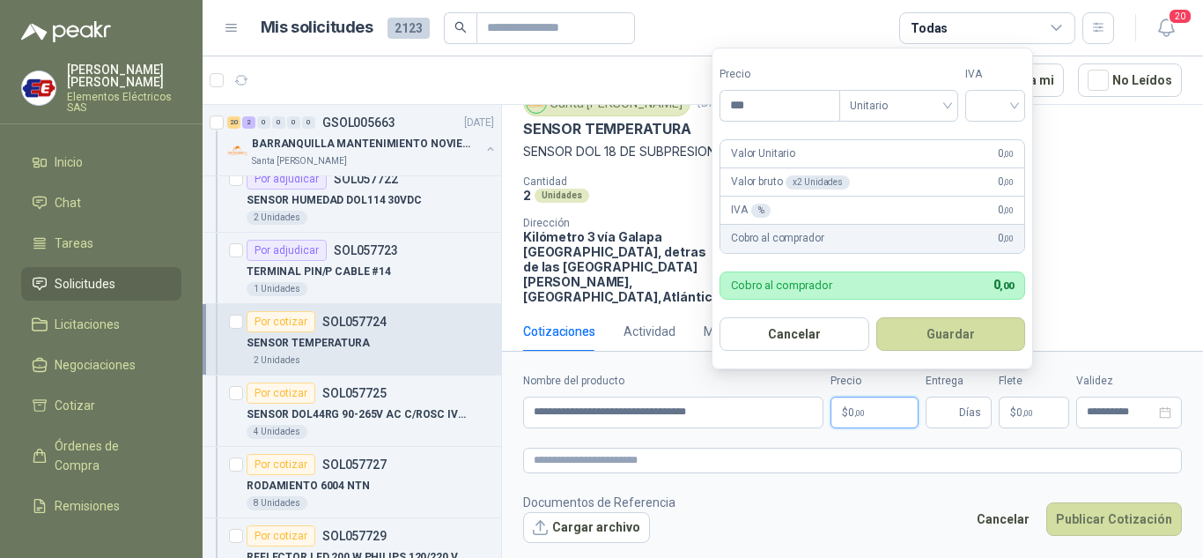
click at [872, 419] on p "$ 0 ,00" at bounding box center [875, 412] width 88 height 32
drag, startPoint x: 759, startPoint y: 105, endPoint x: 773, endPoint y: 105, distance: 14.1
click at [773, 105] on input "***" at bounding box center [780, 106] width 119 height 30
type input "**********"
click at [1012, 105] on input "search" at bounding box center [995, 104] width 39 height 26
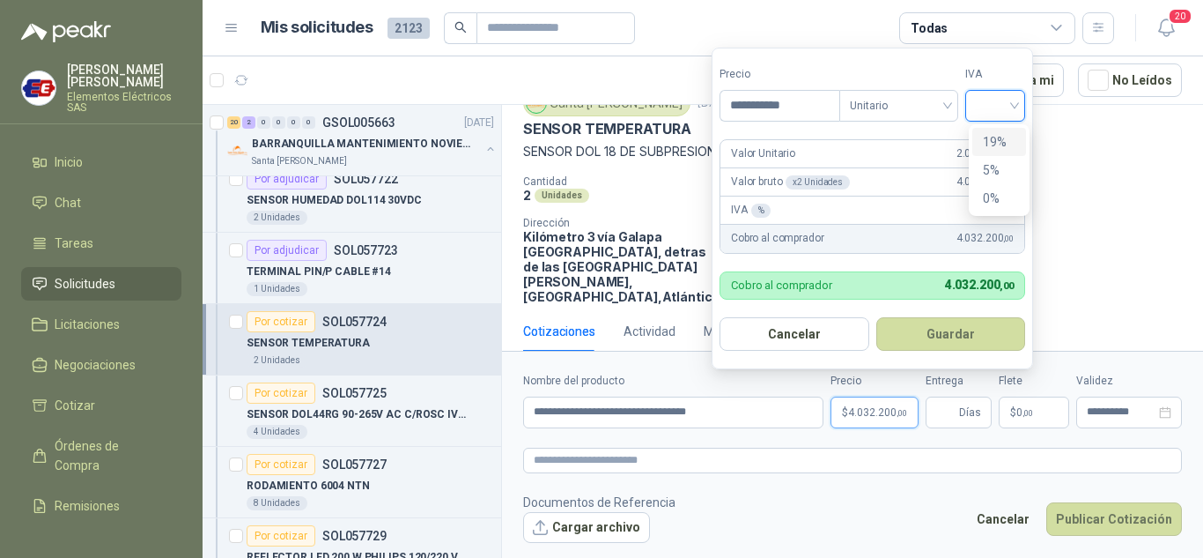
click at [999, 143] on div "19%" at bounding box center [999, 141] width 33 height 19
click at [959, 410] on span "Días" at bounding box center [959, 412] width 66 height 32
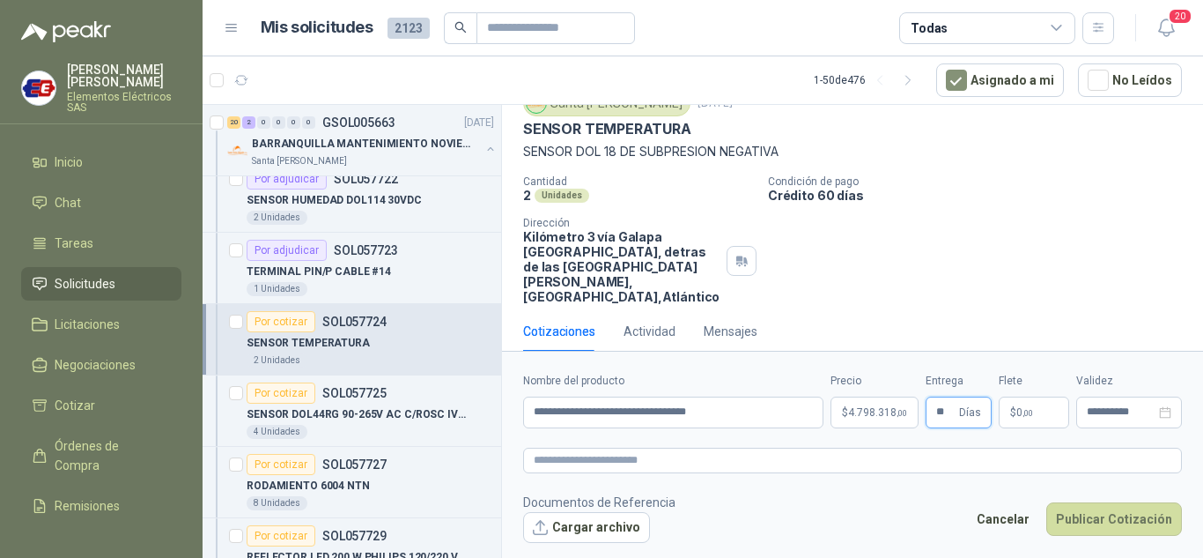
type input "**"
drag, startPoint x: 1006, startPoint y: 283, endPoint x: 992, endPoint y: 395, distance: 112.8
click at [1006, 284] on div "Cantidad 2 Unidades Condición de pago Crédito 60 [PERSON_NAME] Dirección Kilóme…" at bounding box center [852, 239] width 659 height 129
click at [1012, 407] on span "$" at bounding box center [1013, 412] width 6 height 11
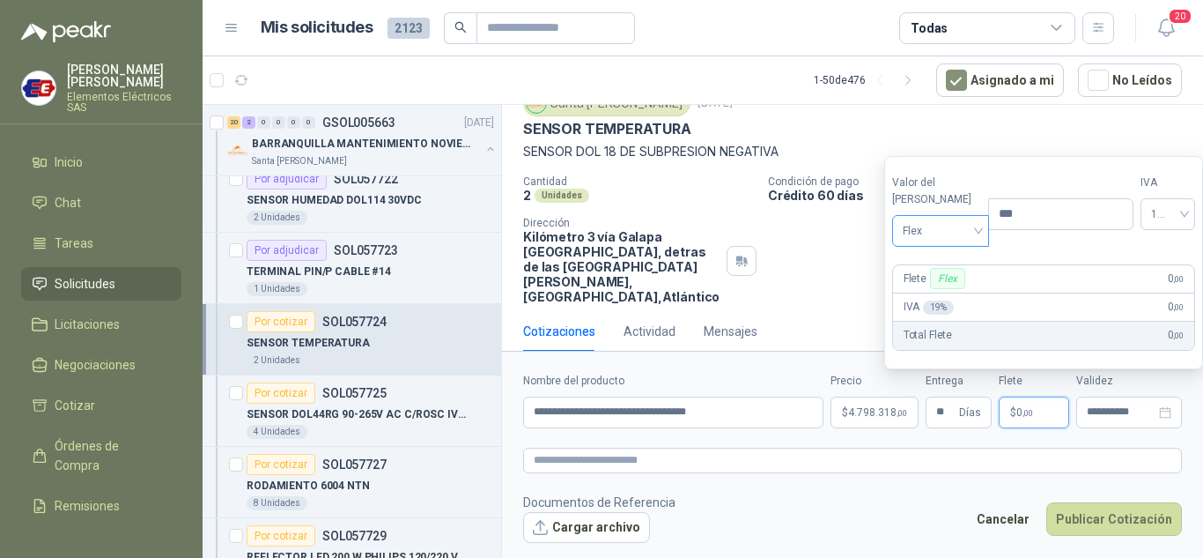
click at [973, 229] on div "Flex" at bounding box center [941, 231] width 98 height 32
click at [946, 291] on div "Incluido" at bounding box center [937, 295] width 61 height 19
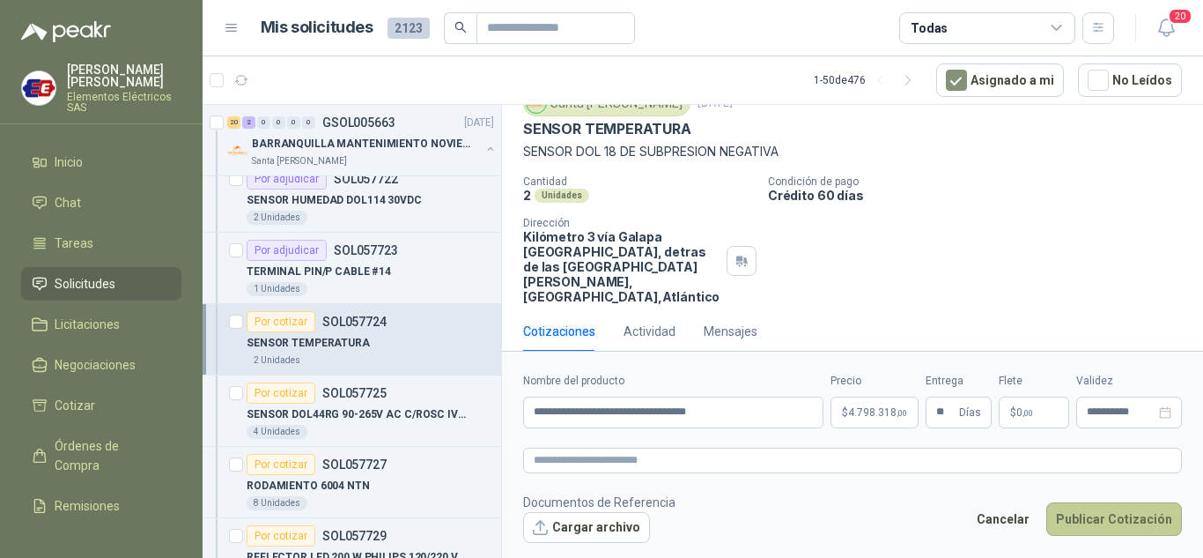
click at [1094, 518] on button "Publicar Cotización" at bounding box center [1115, 518] width 136 height 33
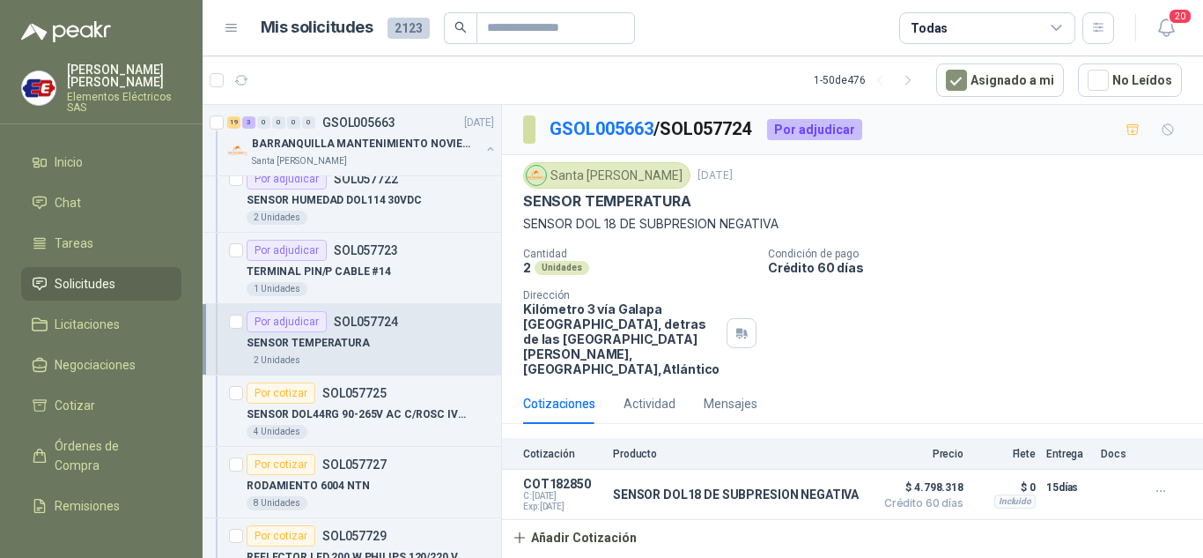
scroll to position [0, 0]
click at [292, 389] on div "Por cotizar" at bounding box center [281, 392] width 69 height 21
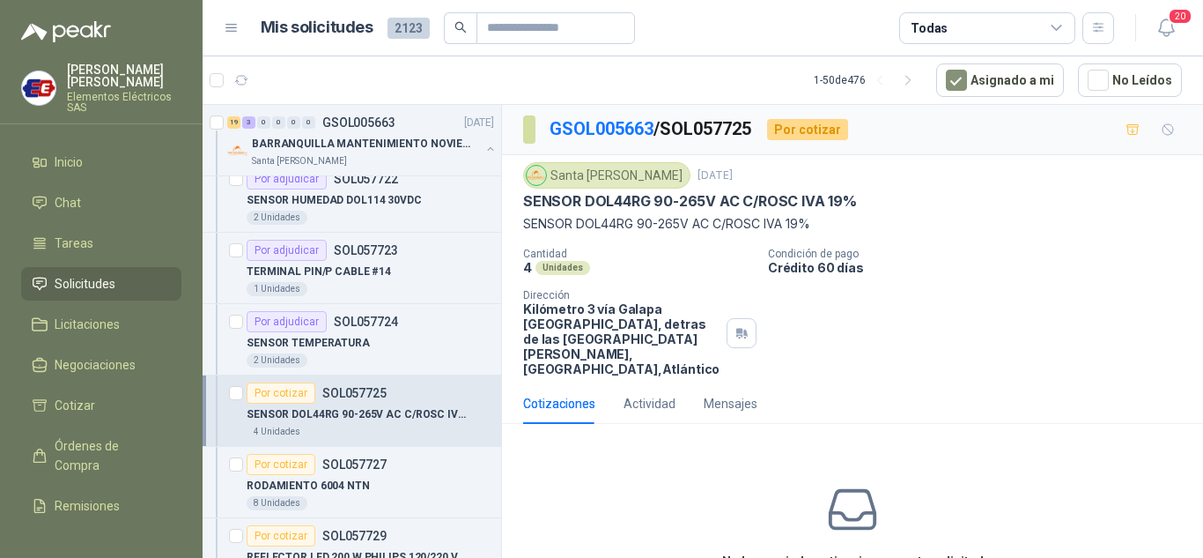
scroll to position [85, 0]
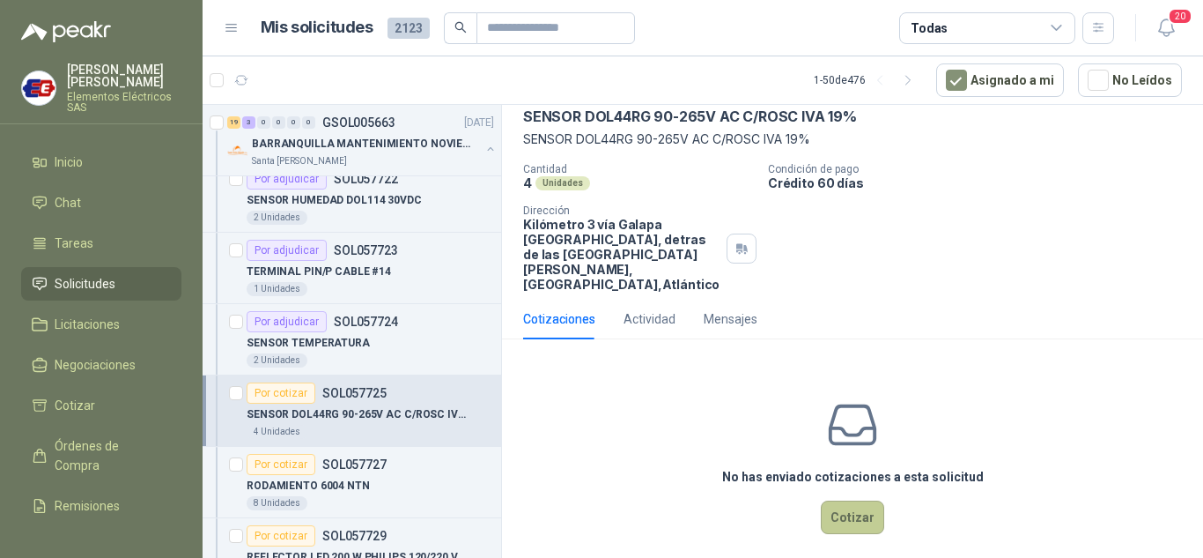
click at [845, 500] on button "Cotizar" at bounding box center [852, 516] width 63 height 33
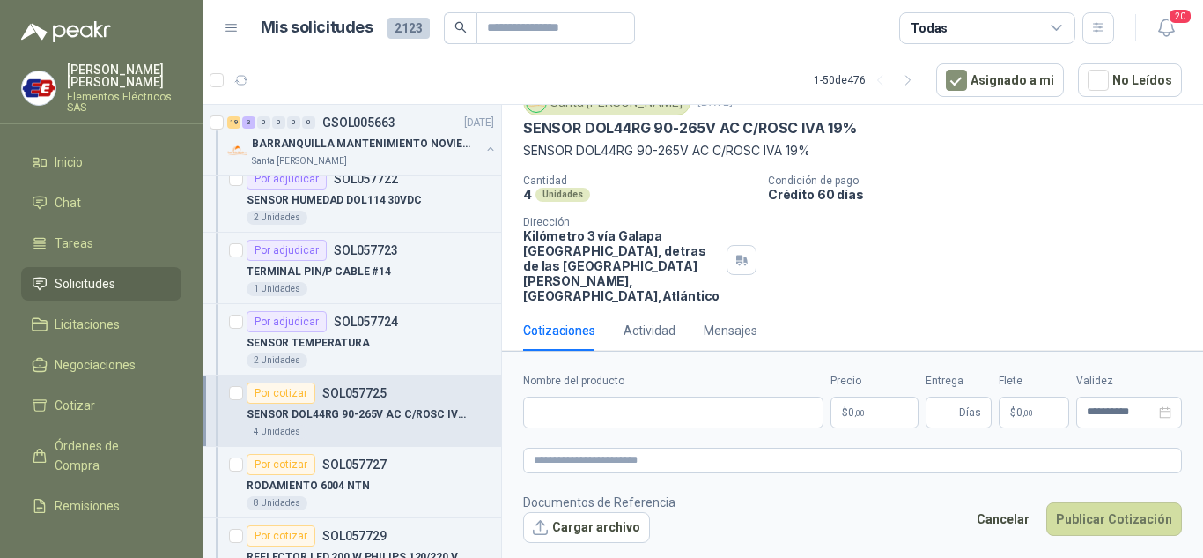
scroll to position [72, 0]
click at [538, 406] on input "Nombre del producto" at bounding box center [673, 412] width 300 height 32
type input "**********"
click at [868, 418] on p "$ 0 ,00" at bounding box center [875, 412] width 88 height 32
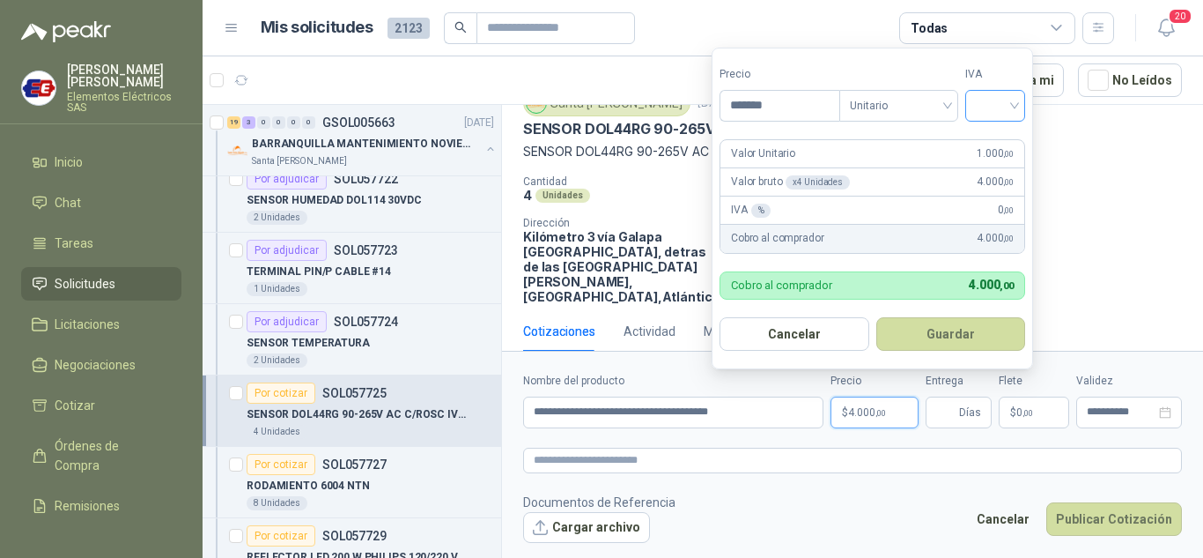
type input "*******"
click at [1015, 103] on input "search" at bounding box center [995, 104] width 39 height 26
click at [995, 137] on div "19%" at bounding box center [999, 141] width 33 height 19
click at [946, 414] on input "Entrega" at bounding box center [945, 412] width 19 height 30
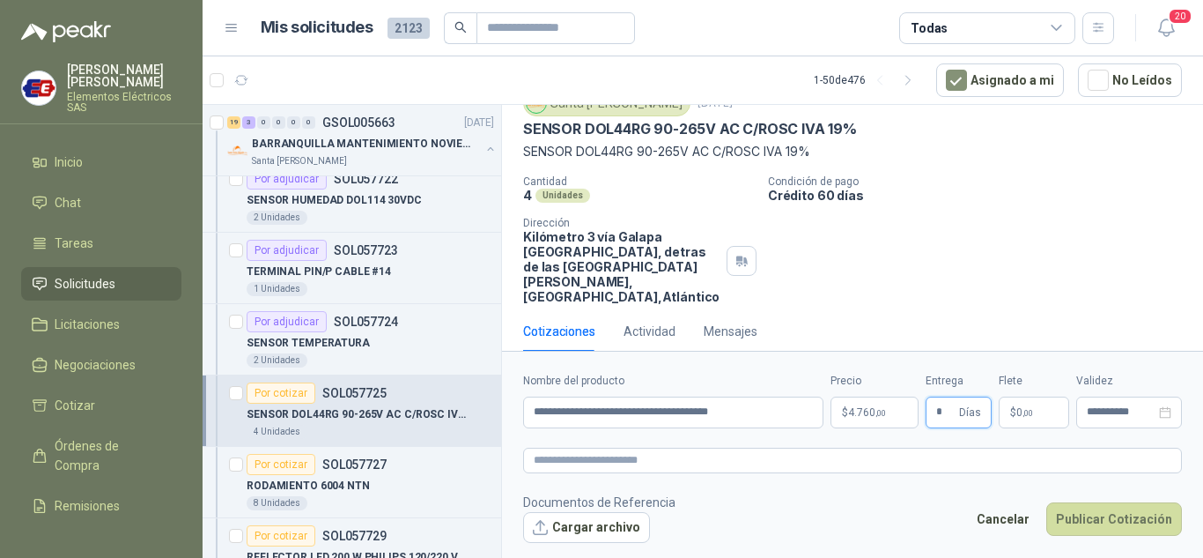
type input "*"
drag, startPoint x: 985, startPoint y: 249, endPoint x: 983, endPoint y: 287, distance: 37.9
click at [985, 249] on div "Cantidad 4 Unidades Condición de pago Crédito 60 [PERSON_NAME] Dirección Kilóme…" at bounding box center [852, 239] width 659 height 129
click at [1020, 409] on span "0 ,00" at bounding box center [1025, 412] width 17 height 11
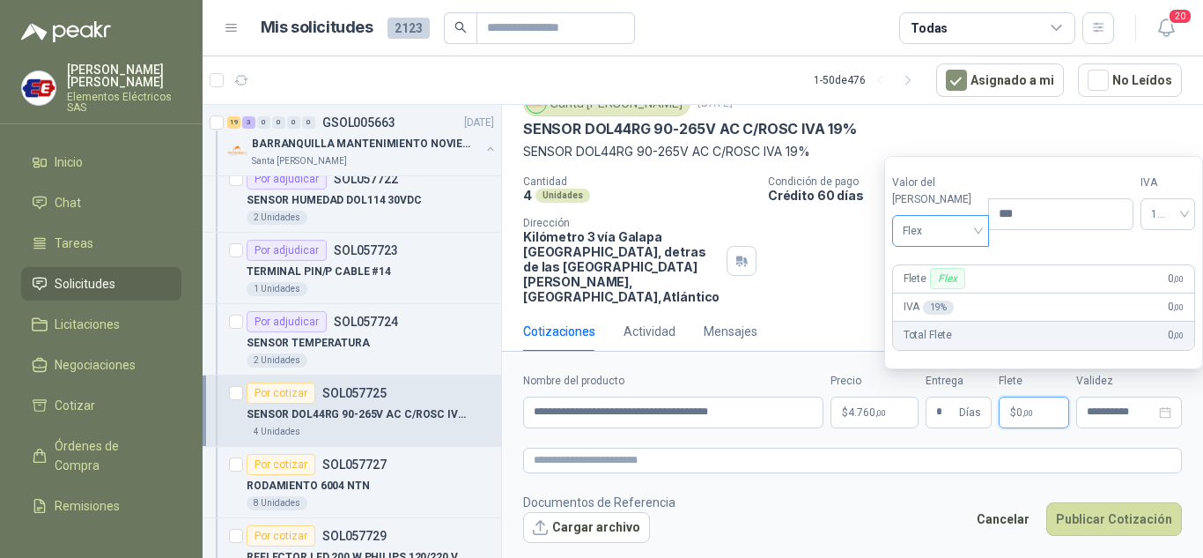
click at [964, 222] on span "Flex" at bounding box center [941, 231] width 77 height 26
click at [935, 293] on div "Incluido" at bounding box center [937, 295] width 61 height 19
click at [551, 527] on button "Cargar archivo" at bounding box center [586, 528] width 127 height 32
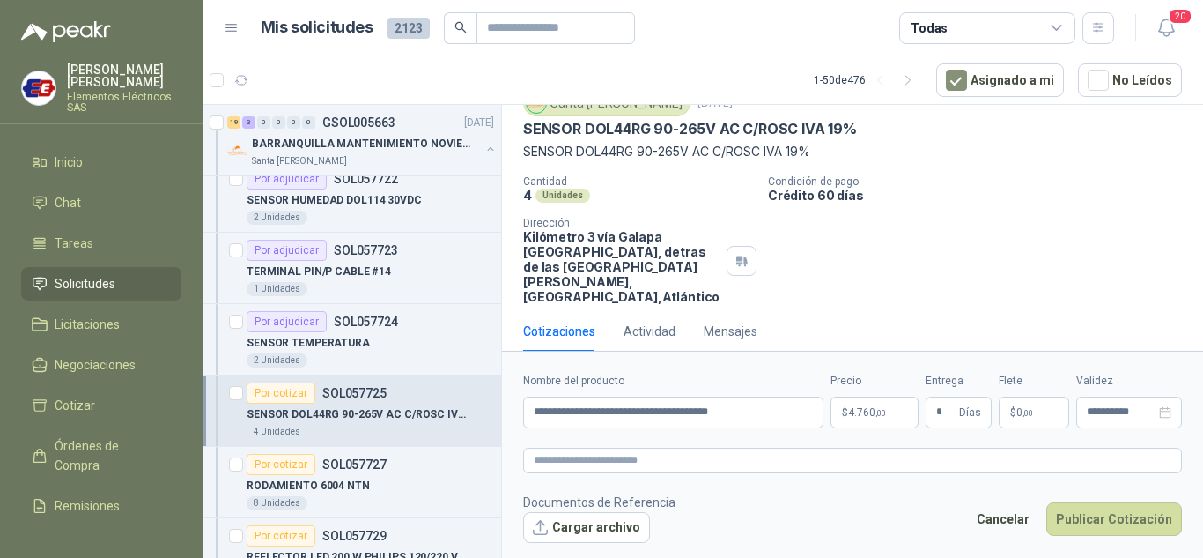
scroll to position [85, 0]
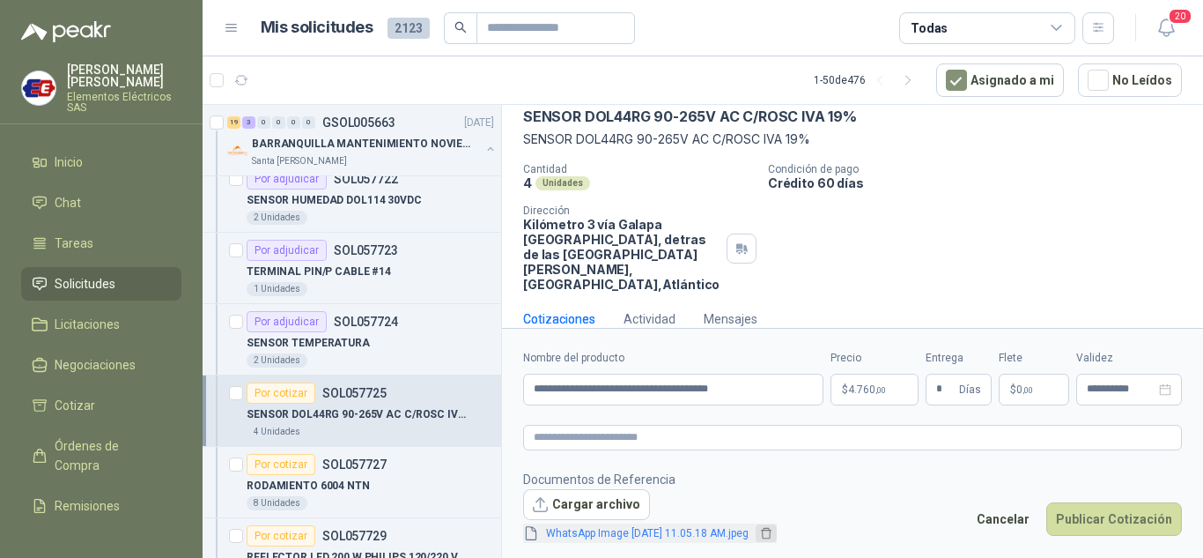
click at [773, 534] on icon "delete" at bounding box center [766, 533] width 12 height 12
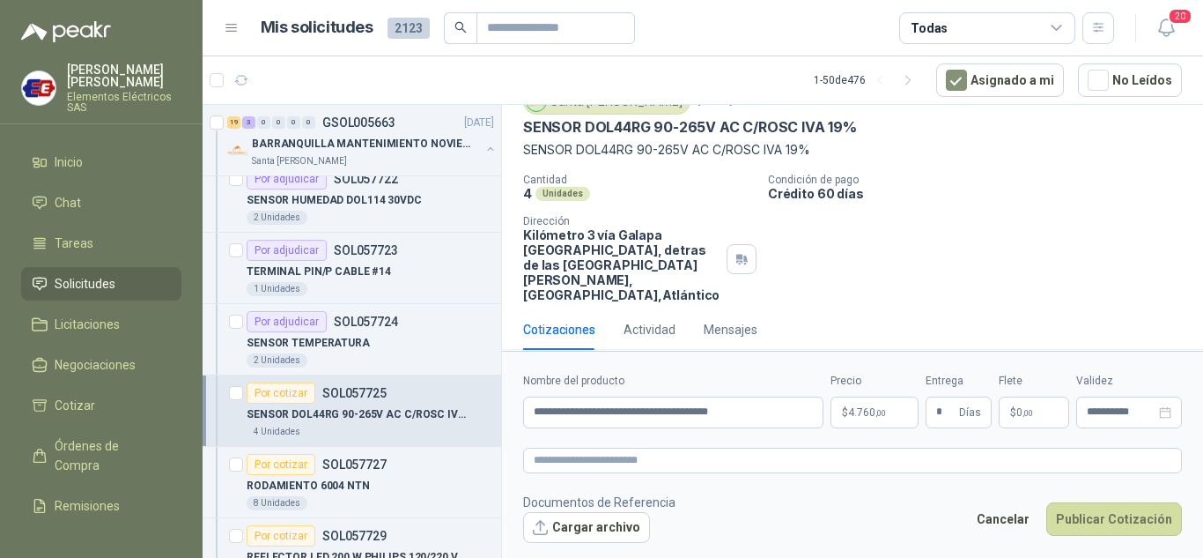
scroll to position [72, 0]
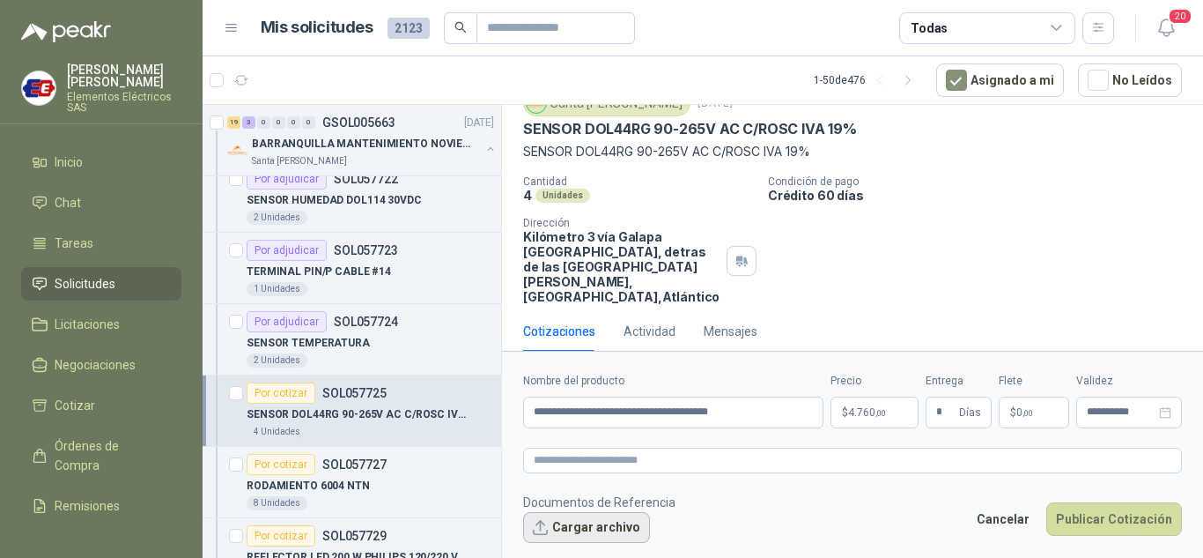
click at [556, 523] on button "Cargar archivo" at bounding box center [586, 528] width 127 height 32
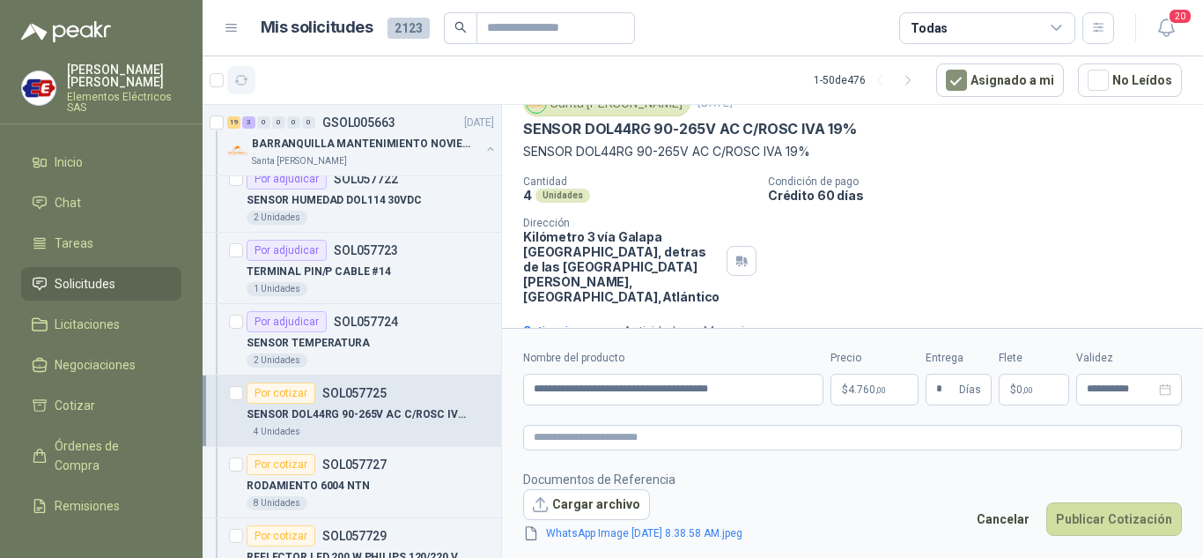
scroll to position [85, 0]
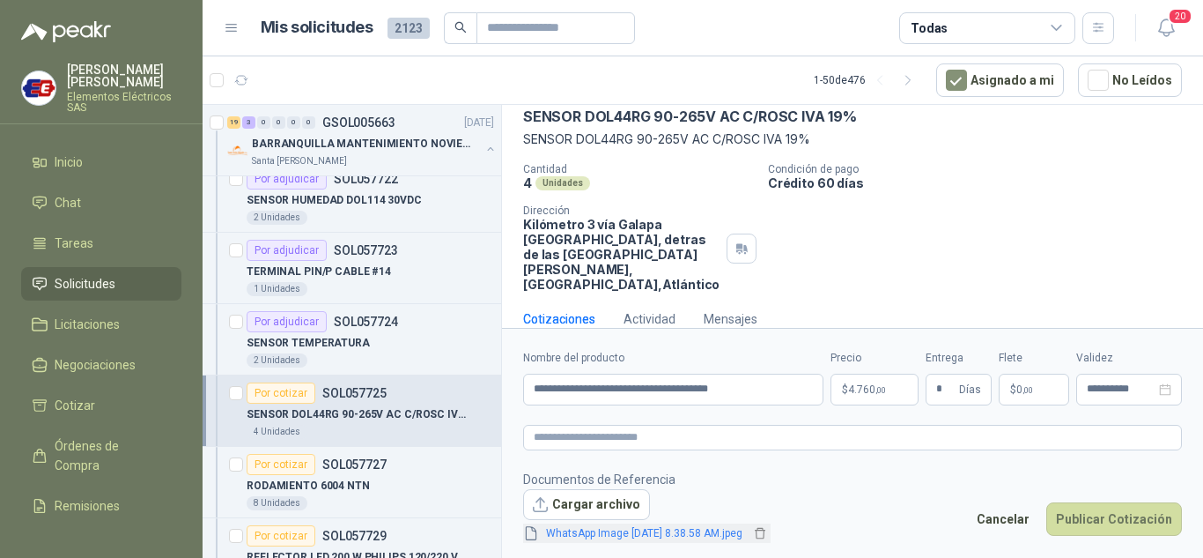
click at [637, 537] on link "WhatsApp Image [DATE] 8.38.58 AM.jpeg" at bounding box center [644, 533] width 211 height 17
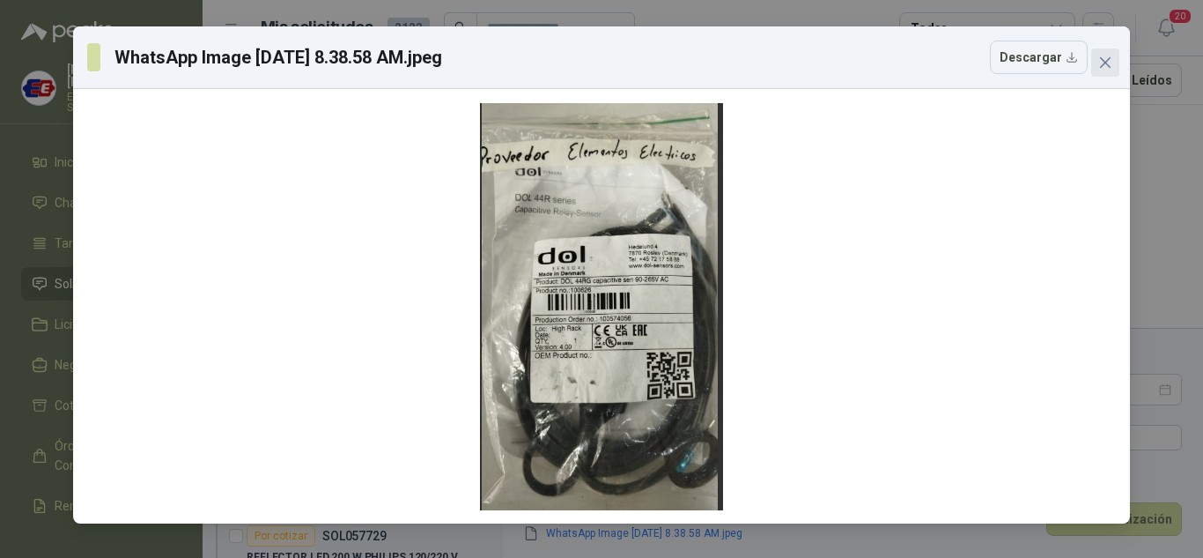
click at [1108, 59] on icon "close" at bounding box center [1105, 62] width 11 height 11
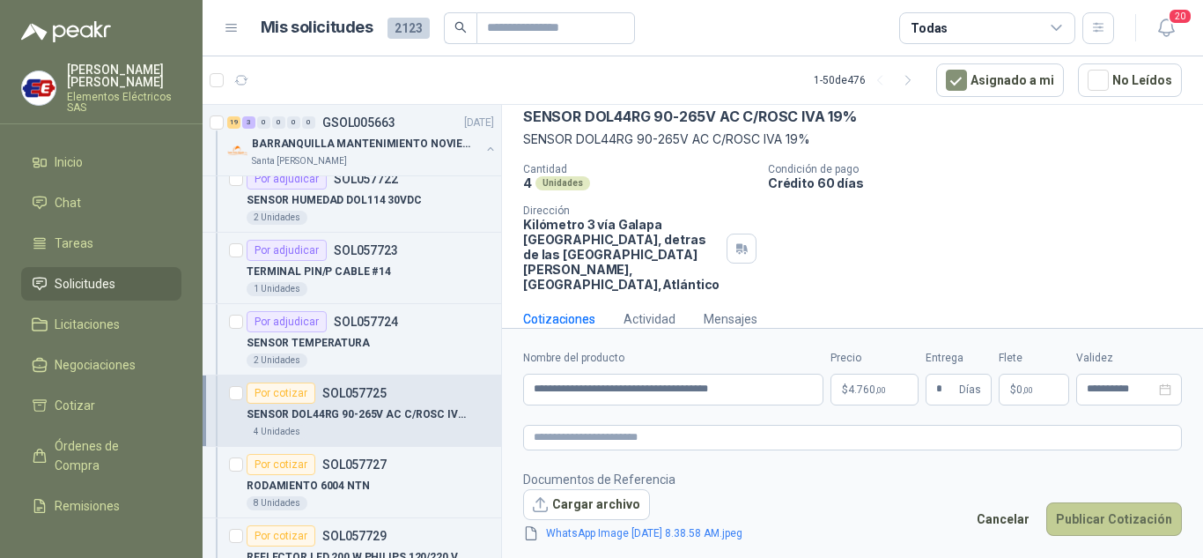
click at [1099, 516] on button "Publicar Cotización" at bounding box center [1115, 518] width 136 height 33
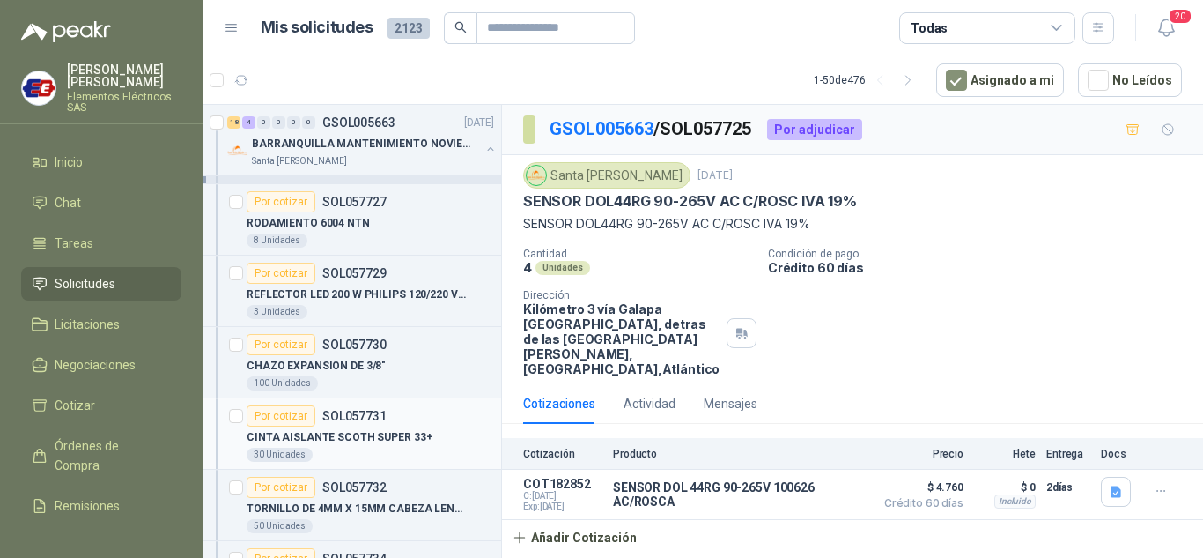
scroll to position [440, 0]
click at [276, 271] on div "Por cotizar" at bounding box center [281, 271] width 69 height 21
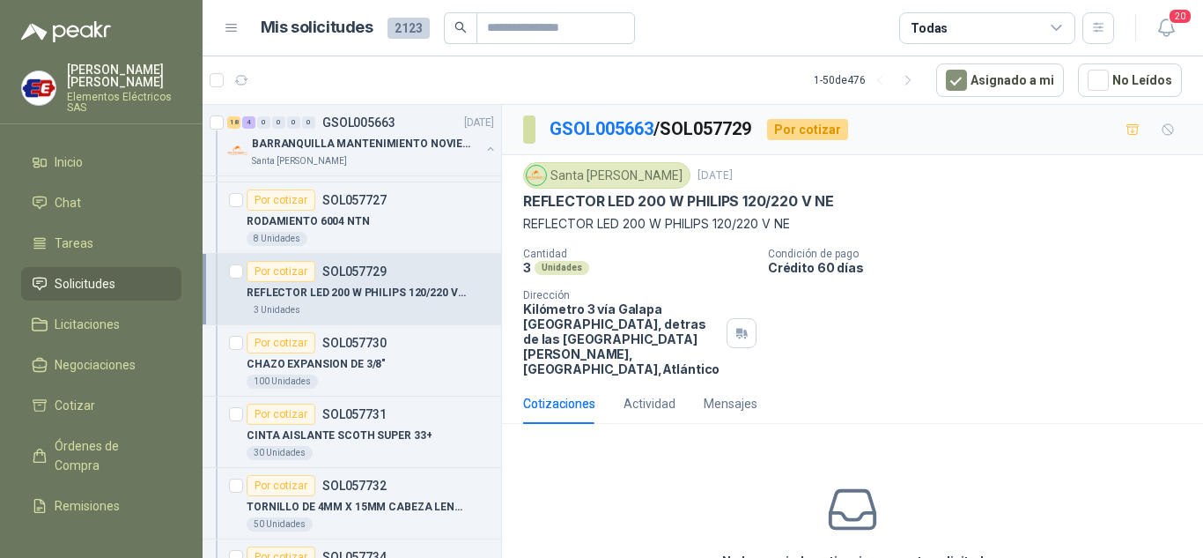
scroll to position [85, 0]
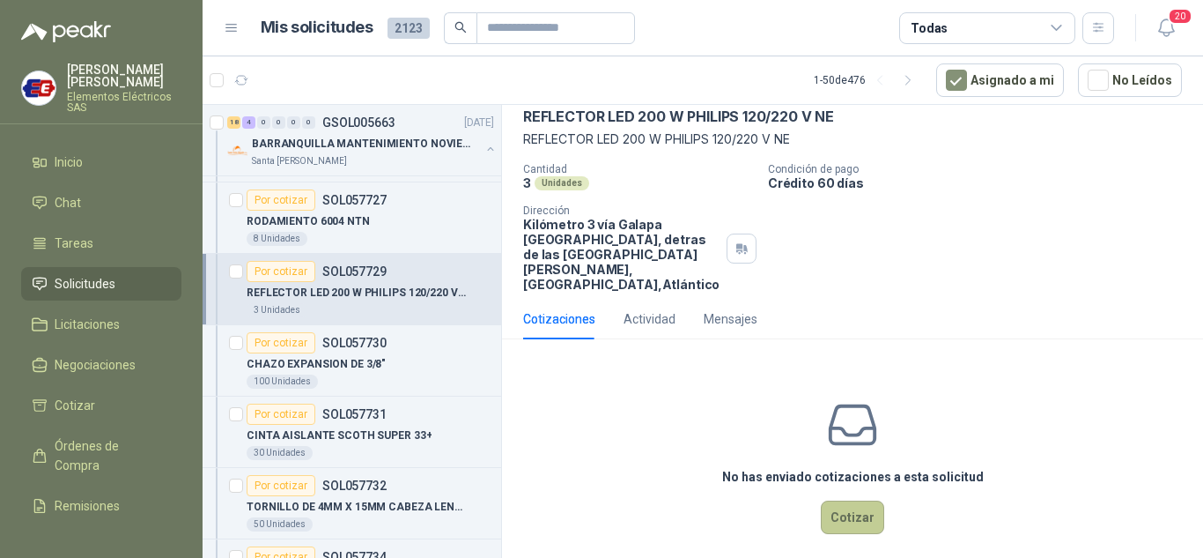
click at [840, 513] on button "Cotizar" at bounding box center [852, 516] width 63 height 33
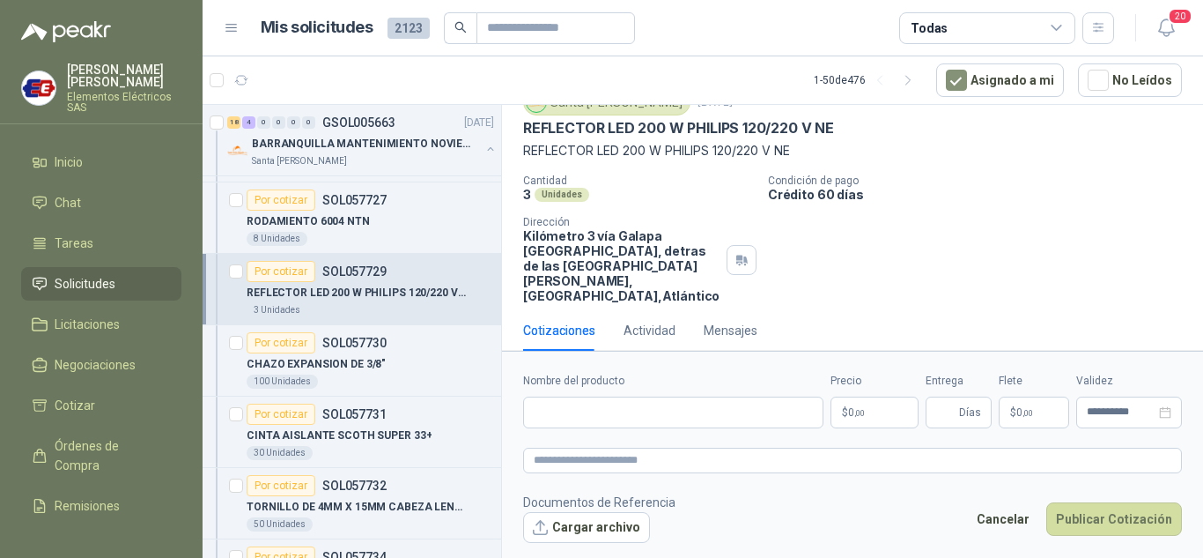
scroll to position [72, 0]
click at [560, 411] on input "Nombre del producto" at bounding box center [673, 412] width 300 height 32
type input "**********"
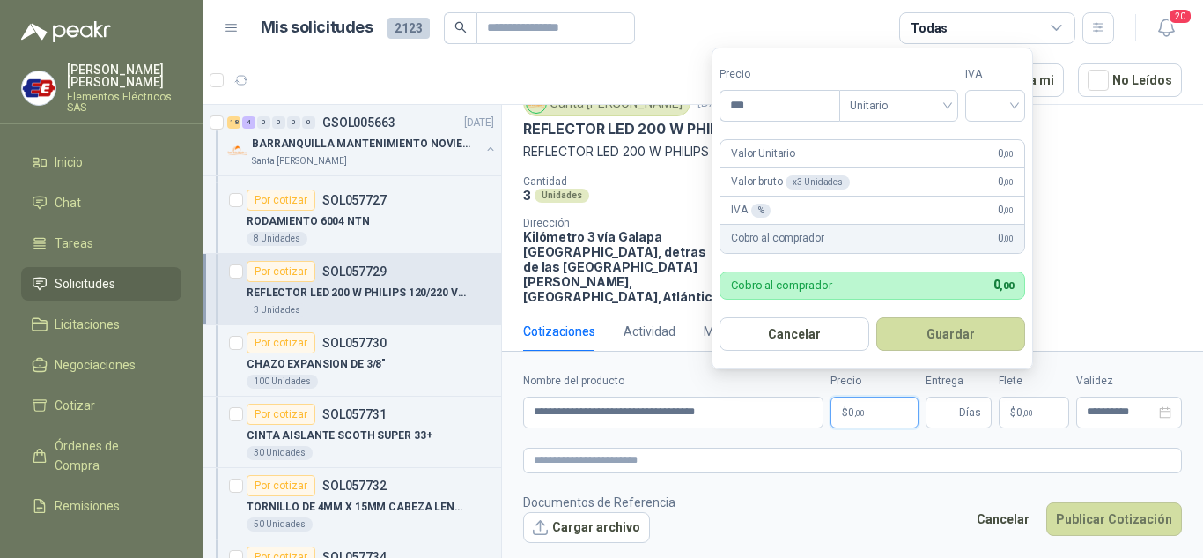
click at [862, 413] on span ",00" at bounding box center [860, 413] width 11 height 10
click at [747, 104] on input "***" at bounding box center [780, 106] width 119 height 30
type input "*********"
click at [1008, 107] on input "search" at bounding box center [995, 104] width 39 height 26
drag, startPoint x: 990, startPoint y: 132, endPoint x: 891, endPoint y: 339, distance: 229.7
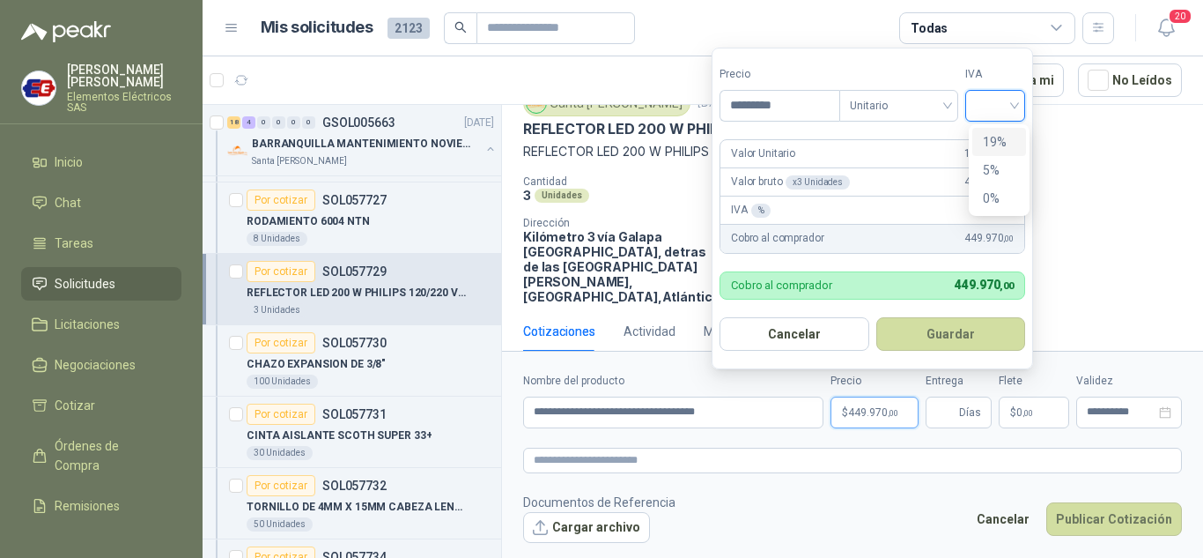
click at [990, 133] on div "19%" at bounding box center [999, 141] width 33 height 19
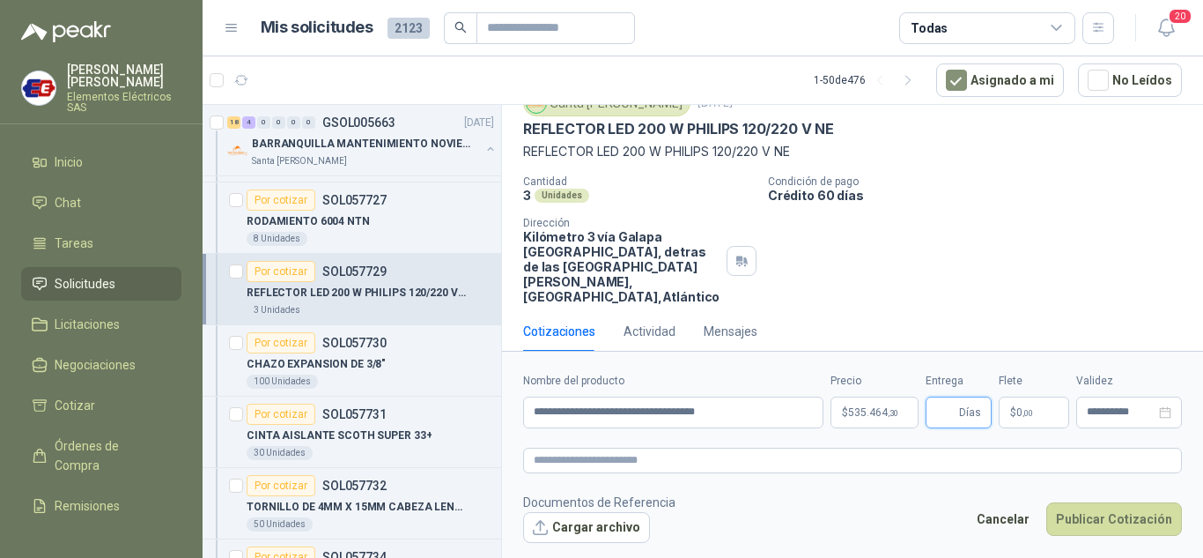
click at [956, 410] on input "Entrega" at bounding box center [945, 412] width 19 height 30
type input "*"
drag, startPoint x: 1002, startPoint y: 257, endPoint x: 1006, endPoint y: 329, distance: 71.5
click at [1002, 274] on div "Cantidad 3 Unidades Condición de pago Crédito 60 [PERSON_NAME] Dirección Kilóme…" at bounding box center [852, 239] width 659 height 129
click at [1034, 411] on p "$ 0 ,00" at bounding box center [1034, 412] width 70 height 32
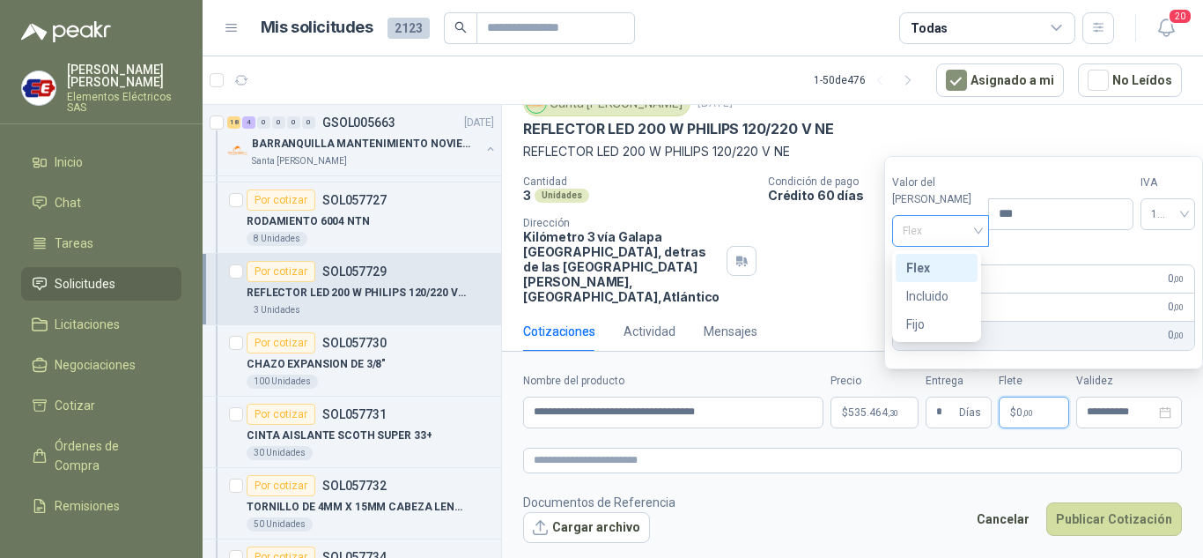
click at [944, 229] on span "Flex" at bounding box center [941, 231] width 77 height 26
drag, startPoint x: 936, startPoint y: 291, endPoint x: 977, endPoint y: 402, distance: 118.2
click at [936, 293] on div "Incluido" at bounding box center [937, 295] width 61 height 19
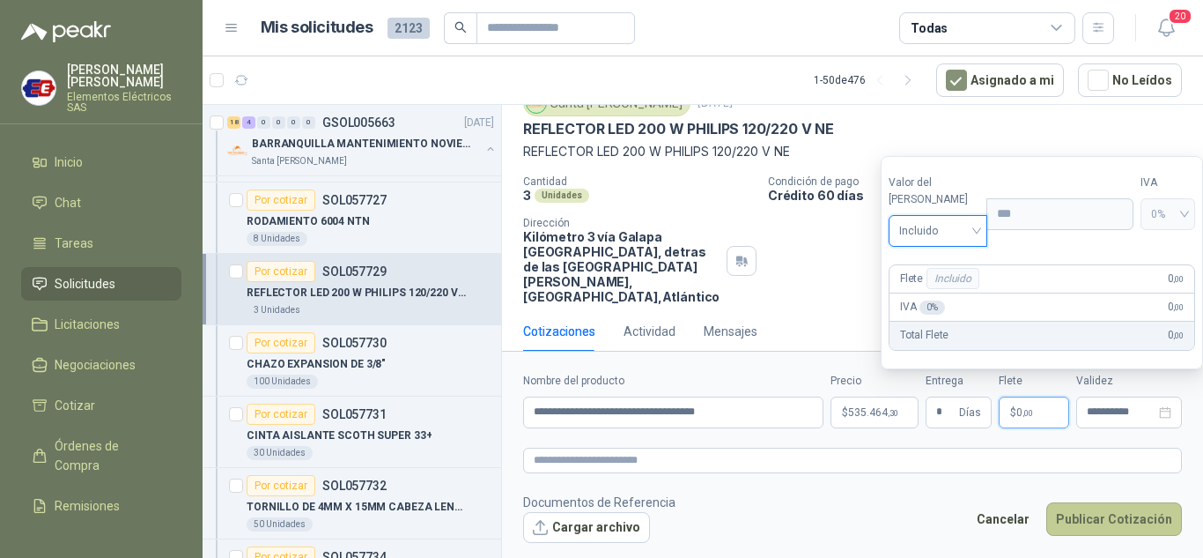
click at [1107, 511] on button "Publicar Cotización" at bounding box center [1115, 518] width 136 height 33
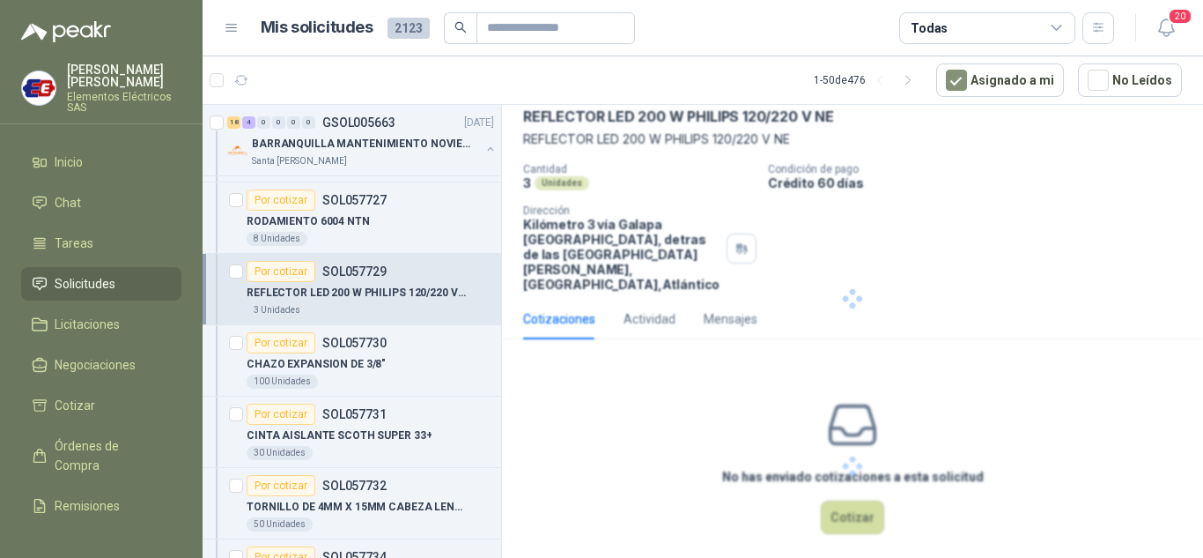
scroll to position [0, 0]
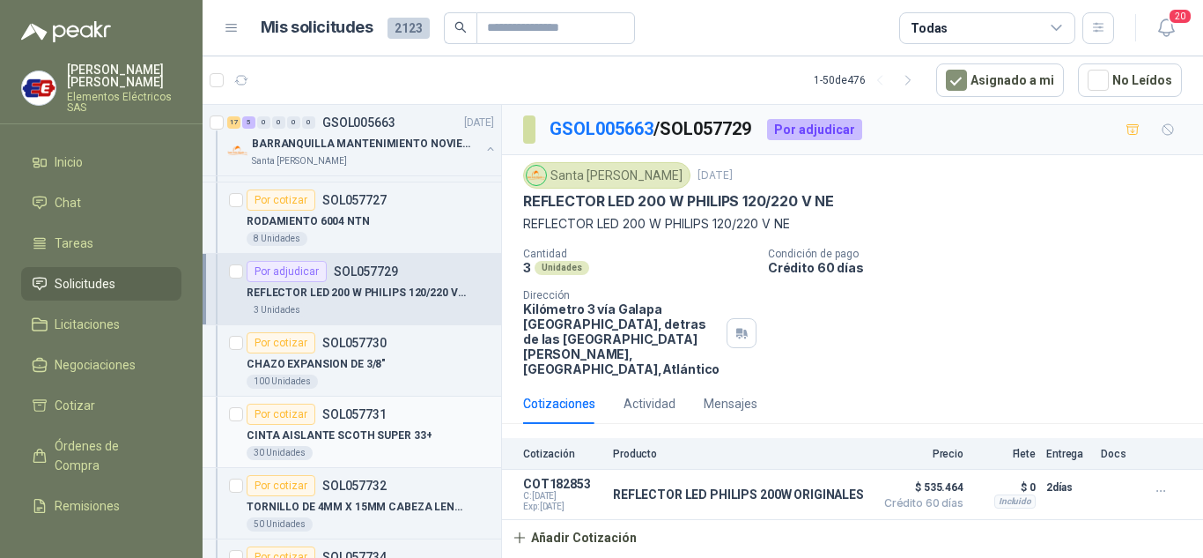
click at [290, 418] on div "Por cotizar" at bounding box center [281, 413] width 69 height 21
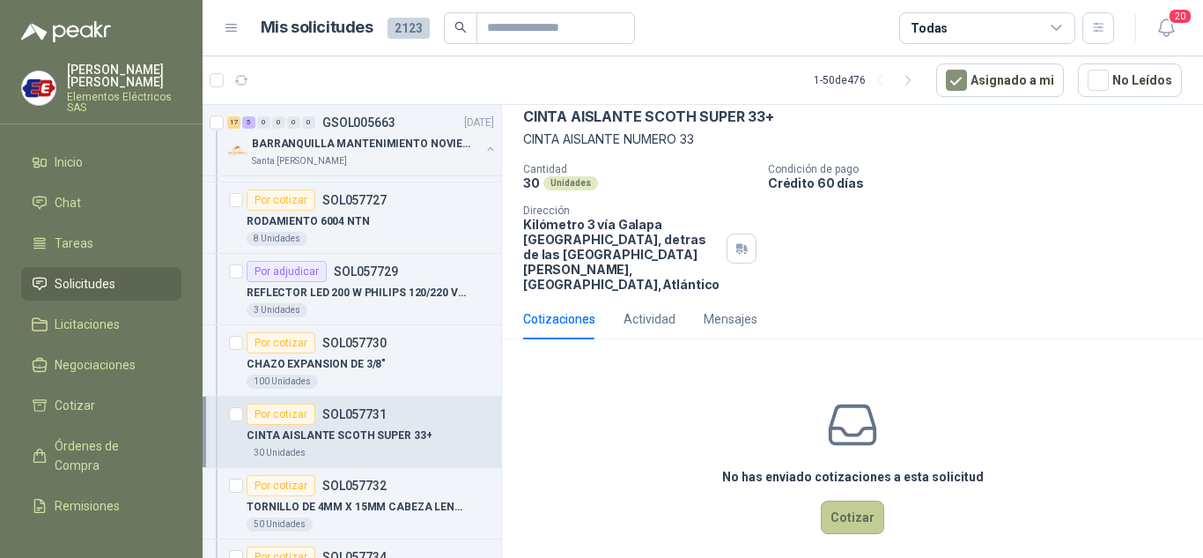
click at [852, 500] on button "Cotizar" at bounding box center [852, 516] width 63 height 33
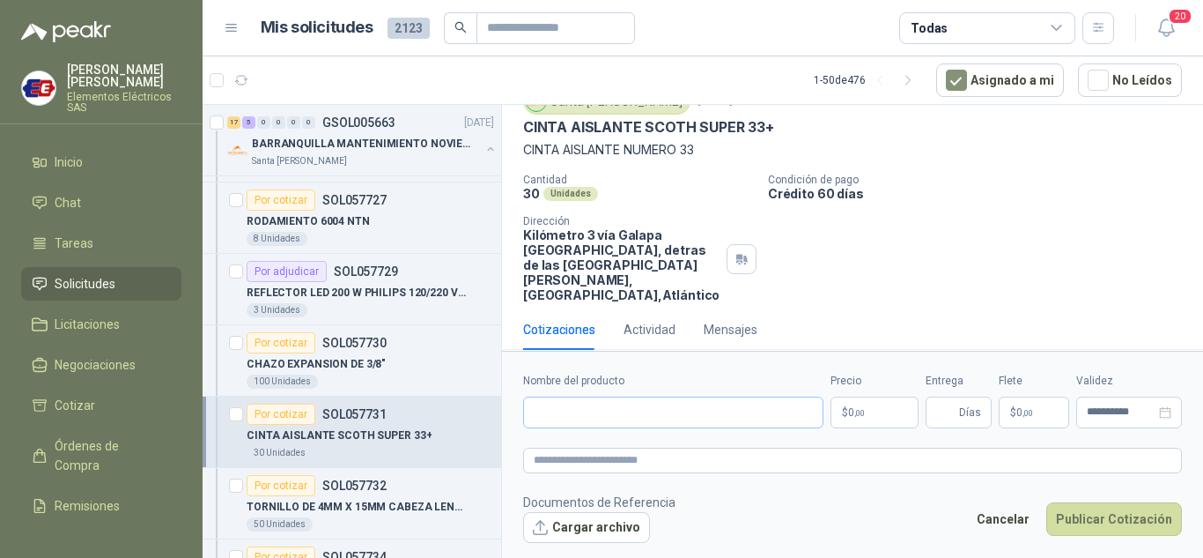
scroll to position [72, 0]
click at [603, 410] on input "Nombre del producto" at bounding box center [673, 412] width 300 height 32
type input "**********"
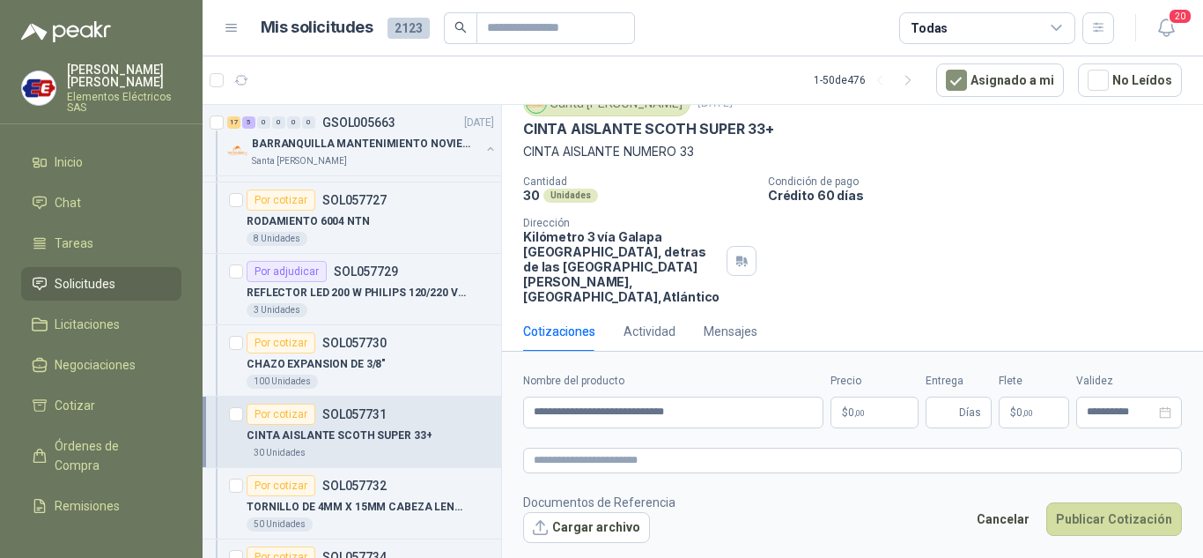
click at [842, 418] on p "$ 0 ,00" at bounding box center [875, 412] width 88 height 32
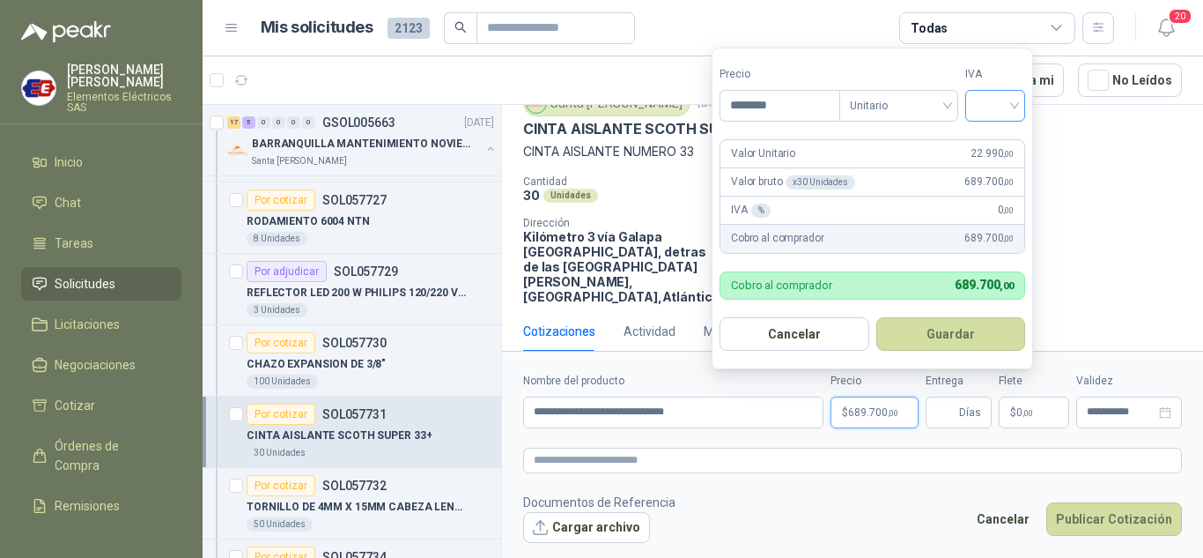
type input "********"
click at [1015, 107] on input "search" at bounding box center [995, 104] width 39 height 26
click at [995, 145] on div "19%" at bounding box center [999, 141] width 33 height 19
click at [956, 418] on input "Entrega" at bounding box center [945, 412] width 19 height 30
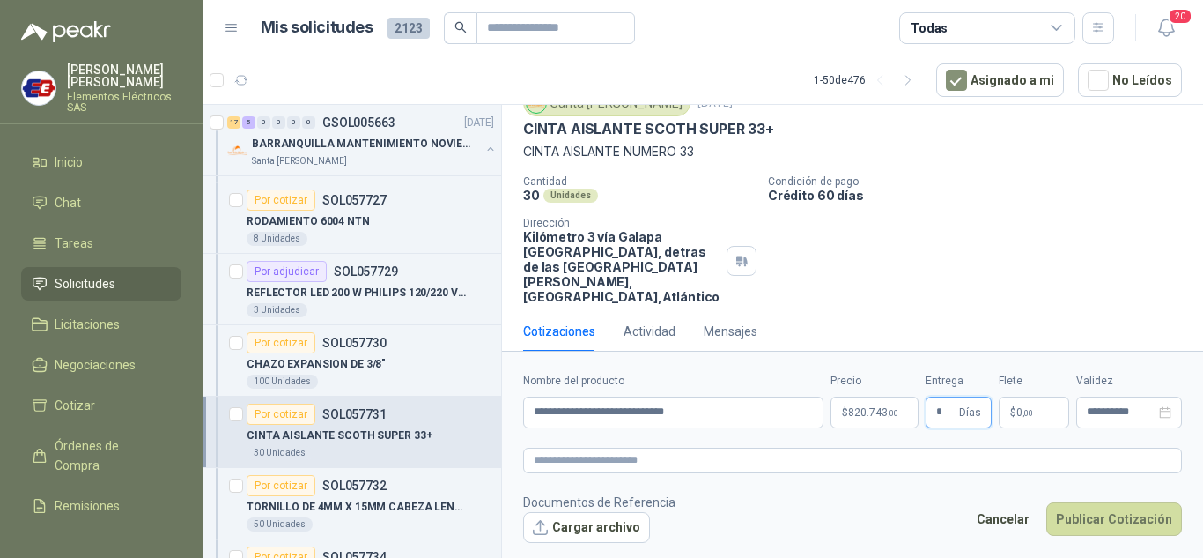
type input "*"
drag, startPoint x: 992, startPoint y: 253, endPoint x: 992, endPoint y: 292, distance: 39.6
click at [992, 270] on div "Cantidad 30 Unidades Condición de pago Crédito 60 [PERSON_NAME] Dirección Kilóm…" at bounding box center [852, 239] width 659 height 129
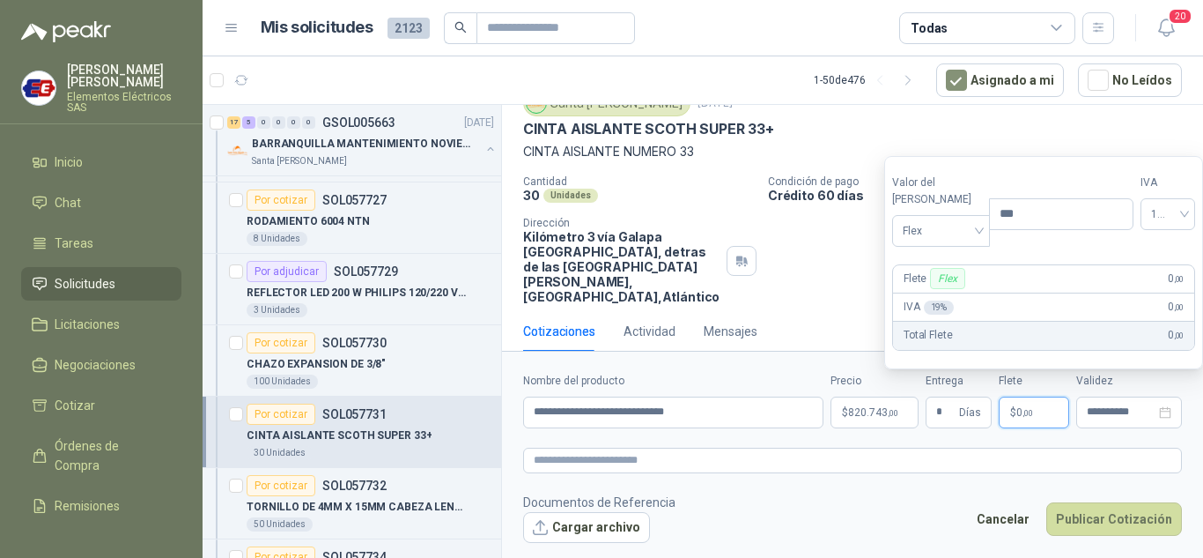
click at [1021, 414] on span "0 ,00" at bounding box center [1025, 412] width 17 height 11
click at [941, 216] on input "search" at bounding box center [941, 229] width 77 height 26
click at [935, 301] on div "Incluido" at bounding box center [937, 295] width 61 height 19
click at [1110, 524] on button "Publicar Cotización" at bounding box center [1115, 518] width 136 height 33
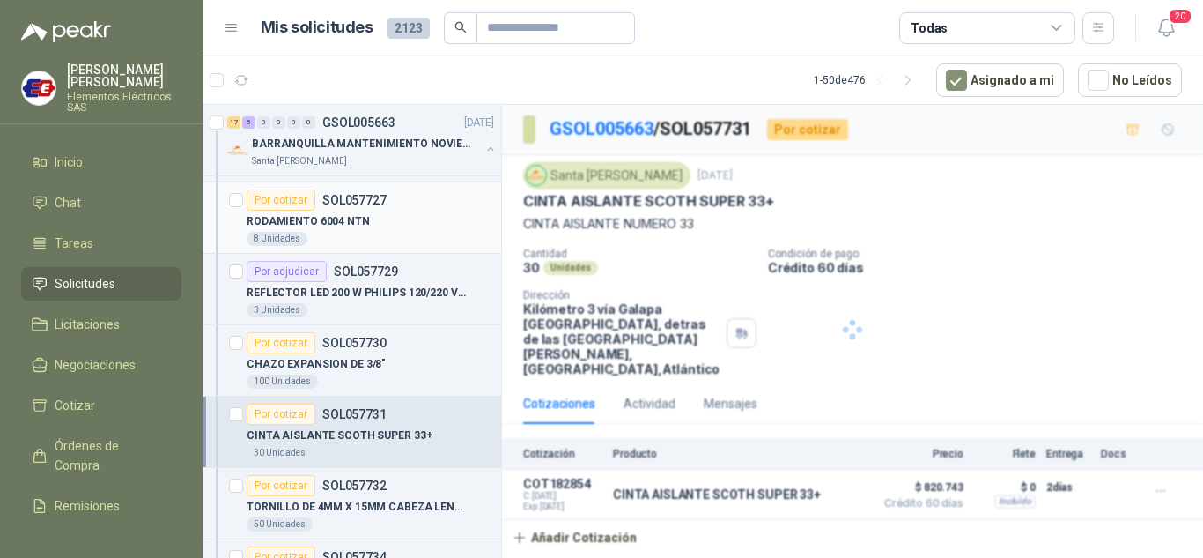
scroll to position [0, 0]
click at [265, 344] on div "Por cotizar" at bounding box center [281, 342] width 69 height 21
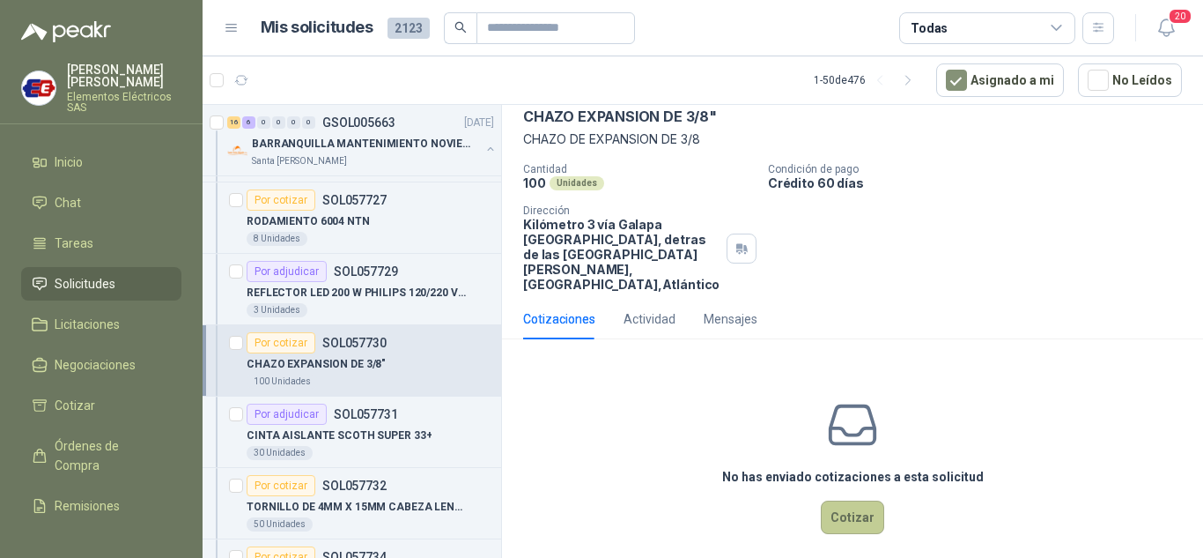
click at [844, 506] on button "Cotizar" at bounding box center [852, 516] width 63 height 33
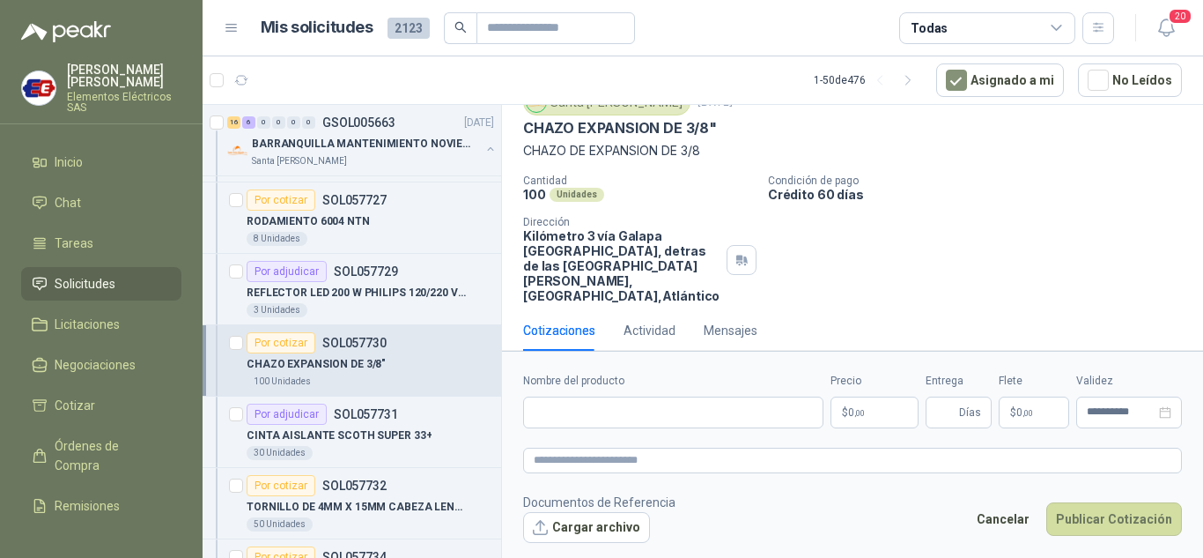
scroll to position [72, 0]
